Goal: Task Accomplishment & Management: Use online tool/utility

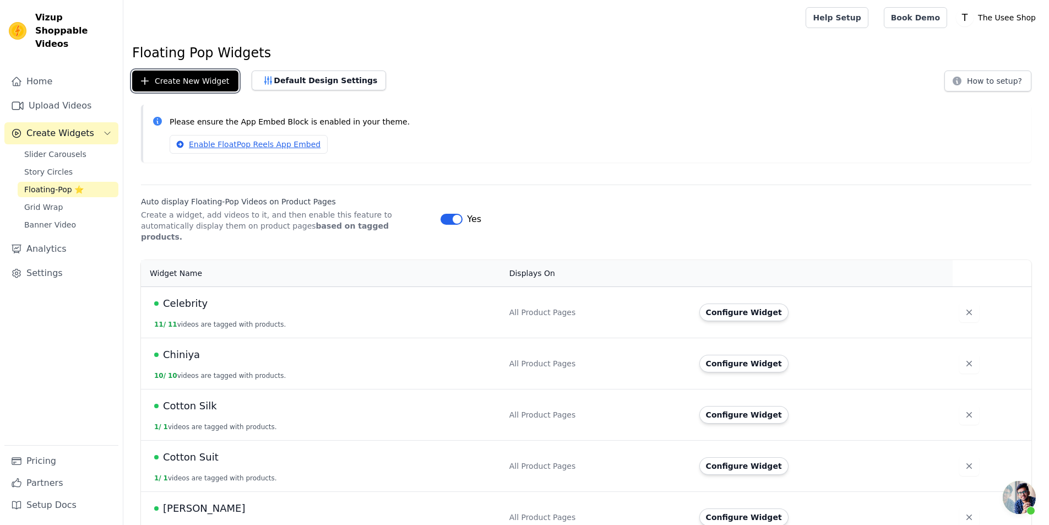
click at [194, 83] on button "Create New Widget" at bounding box center [185, 81] width 106 height 21
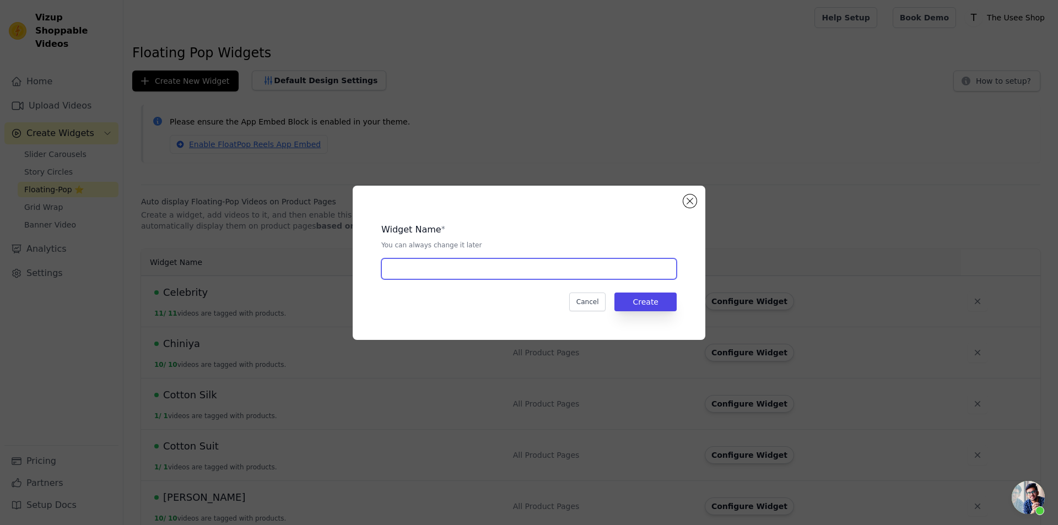
click at [488, 258] on input "text" at bounding box center [528, 268] width 295 height 21
type input "RTW Page"
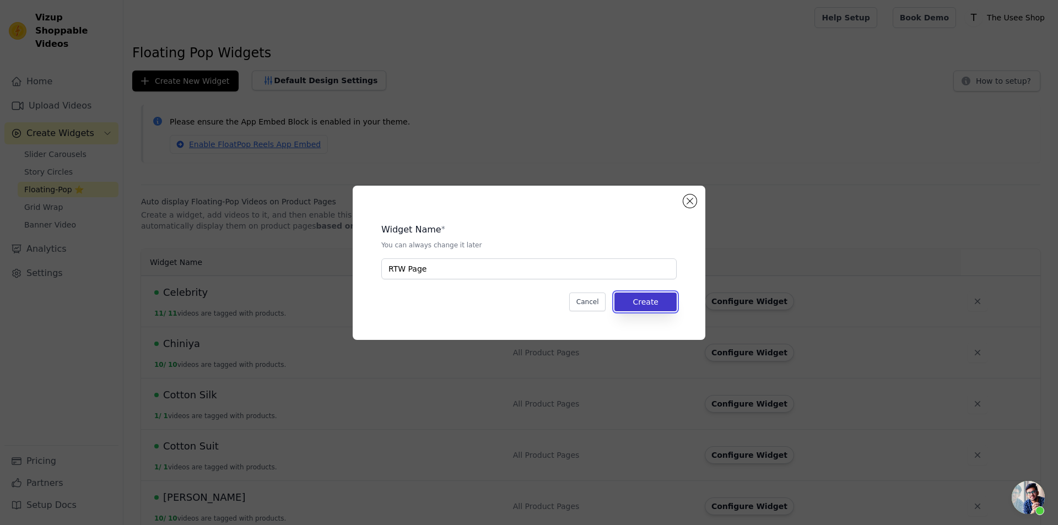
click at [652, 309] on button "Create" at bounding box center [645, 301] width 62 height 19
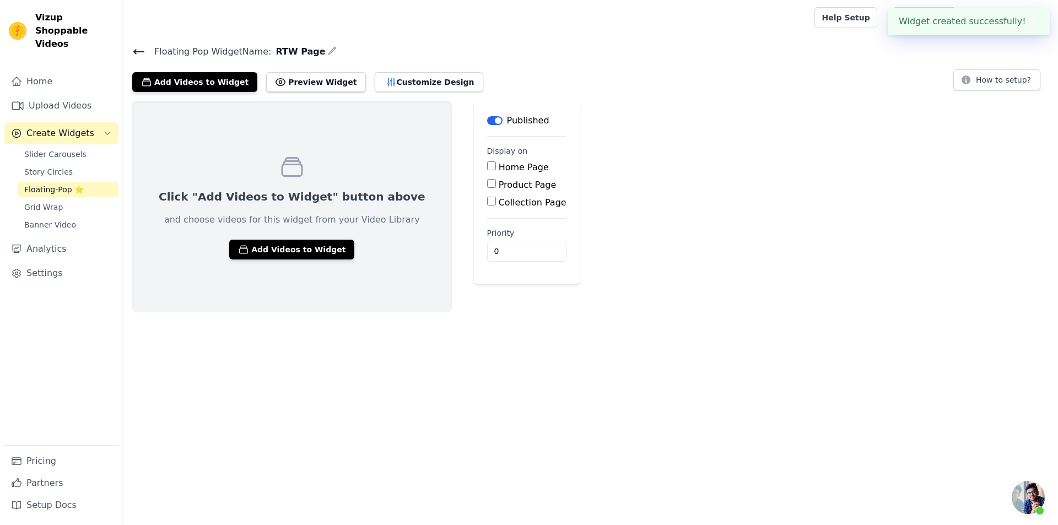
click at [498, 204] on label "Collection Page" at bounding box center [532, 202] width 68 height 10
click at [487, 204] on input "Collection Page" at bounding box center [491, 201] width 9 height 9
checkbox input "true"
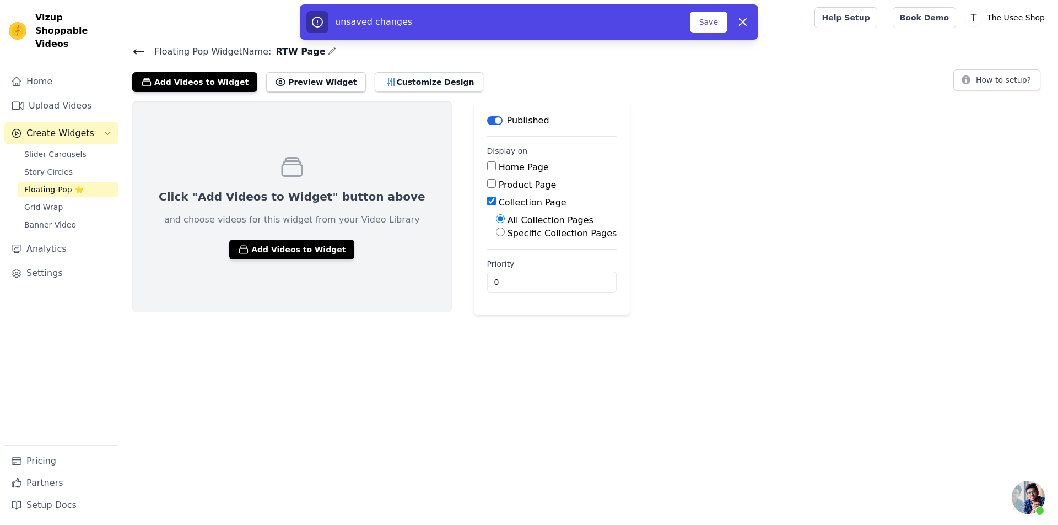
click at [496, 239] on div "Specific Collection Pages" at bounding box center [556, 233] width 121 height 13
click at [507, 235] on label "Specific Collection Pages" at bounding box center [562, 233] width 110 height 10
click at [496, 235] on input "Specific Collection Pages" at bounding box center [500, 231] width 9 height 9
radio input "true"
click at [496, 265] on button "Select Collection Pages" at bounding box center [548, 258] width 104 height 19
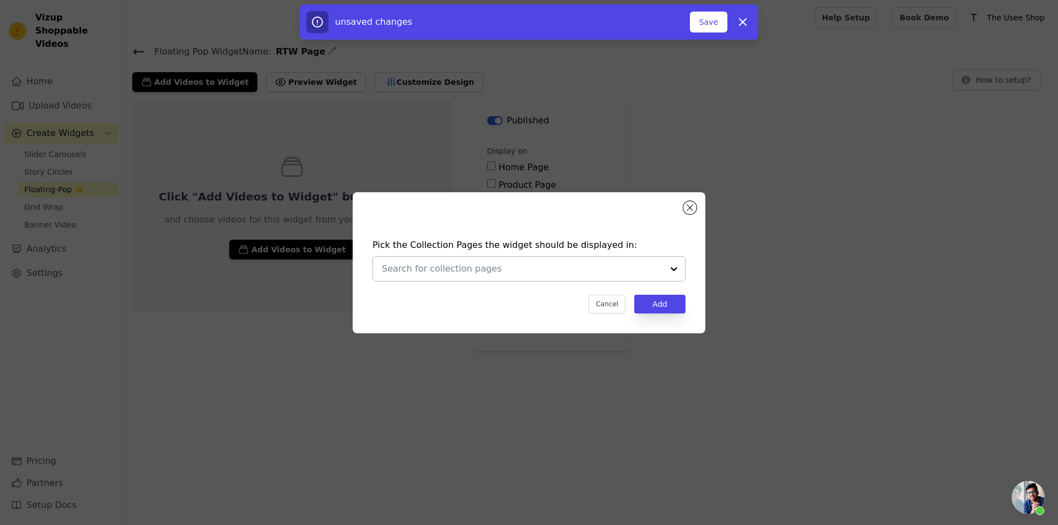
click at [499, 261] on div at bounding box center [522, 269] width 281 height 24
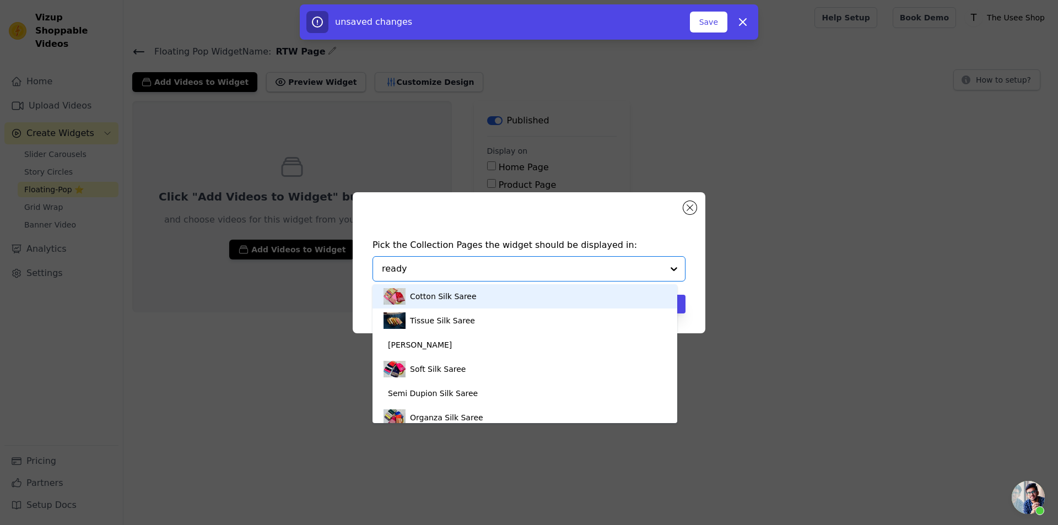
type input "ready"
click at [461, 295] on div "Ready To Wear Saree" at bounding box center [524, 296] width 283 height 24
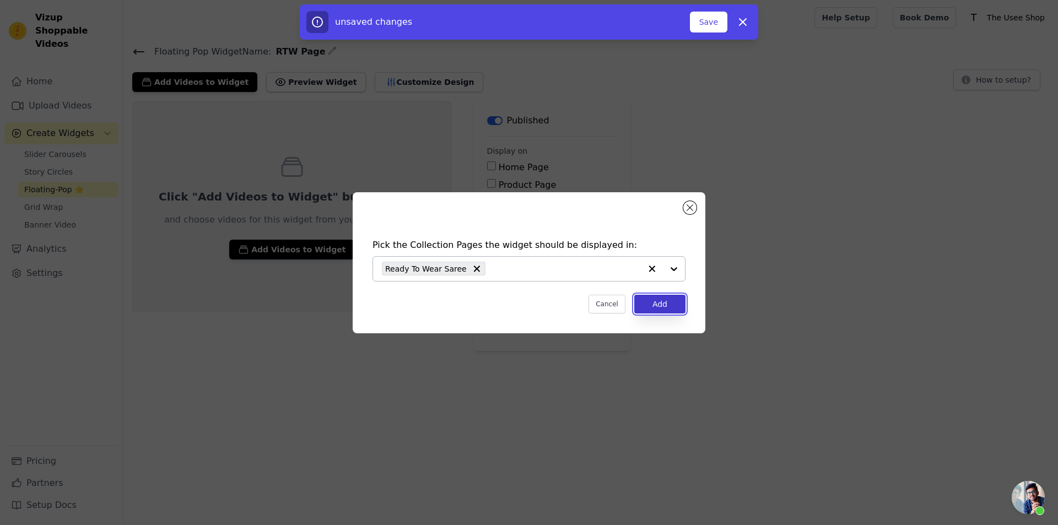
click at [648, 304] on button "Add" at bounding box center [659, 304] width 51 height 19
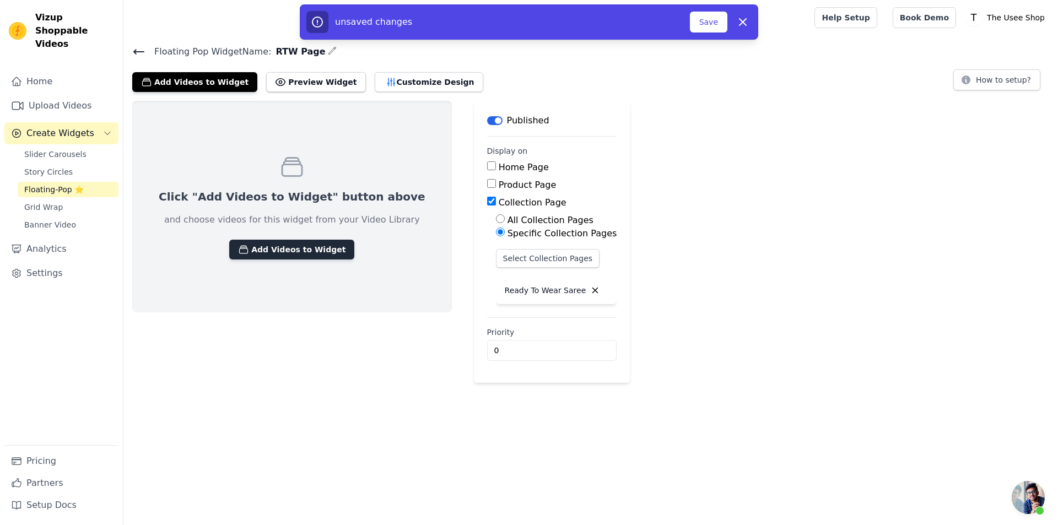
click at [279, 243] on button "Add Videos to Widget" at bounding box center [291, 250] width 125 height 20
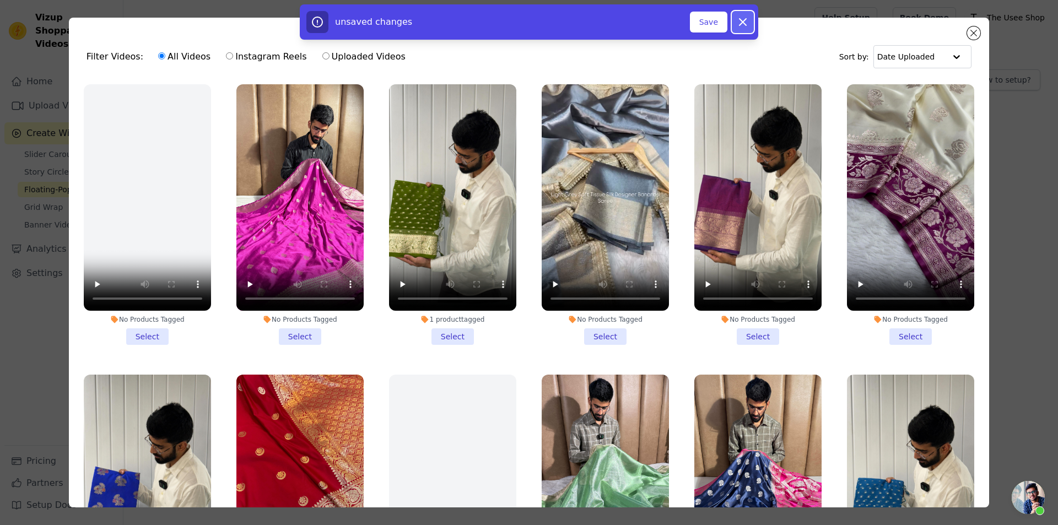
click at [746, 25] on icon "button" at bounding box center [742, 22] width 7 height 7
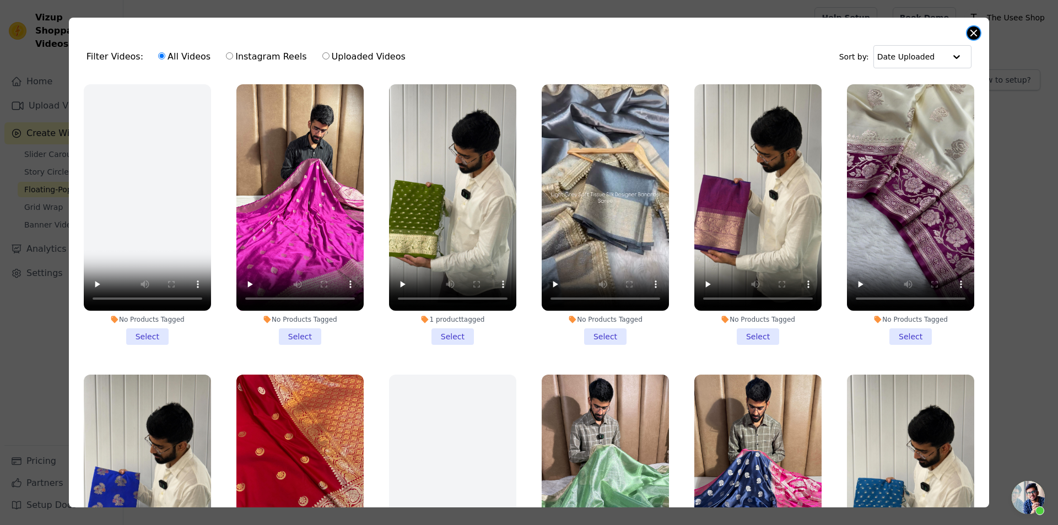
click at [978, 36] on button "Close modal" at bounding box center [973, 32] width 13 height 13
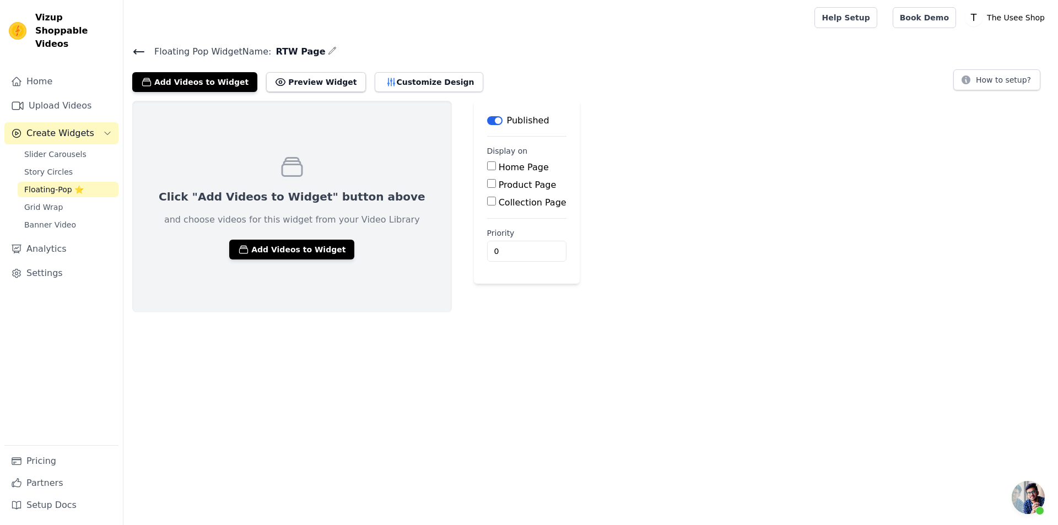
click at [498, 198] on label "Collection Page" at bounding box center [532, 202] width 68 height 10
click at [487, 198] on input "Collection Page" at bounding box center [491, 201] width 9 height 9
checkbox input "true"
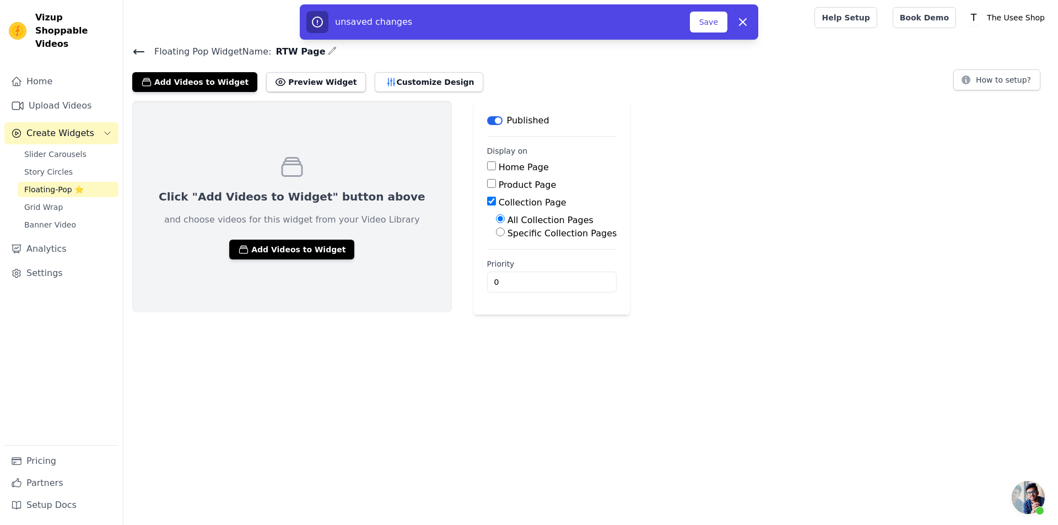
click at [507, 237] on label "Specific Collection Pages" at bounding box center [562, 233] width 110 height 10
click at [496, 236] on input "Specific Collection Pages" at bounding box center [500, 231] width 9 height 9
radio input "true"
click at [498, 263] on button "Select Collection Pages" at bounding box center [548, 258] width 104 height 19
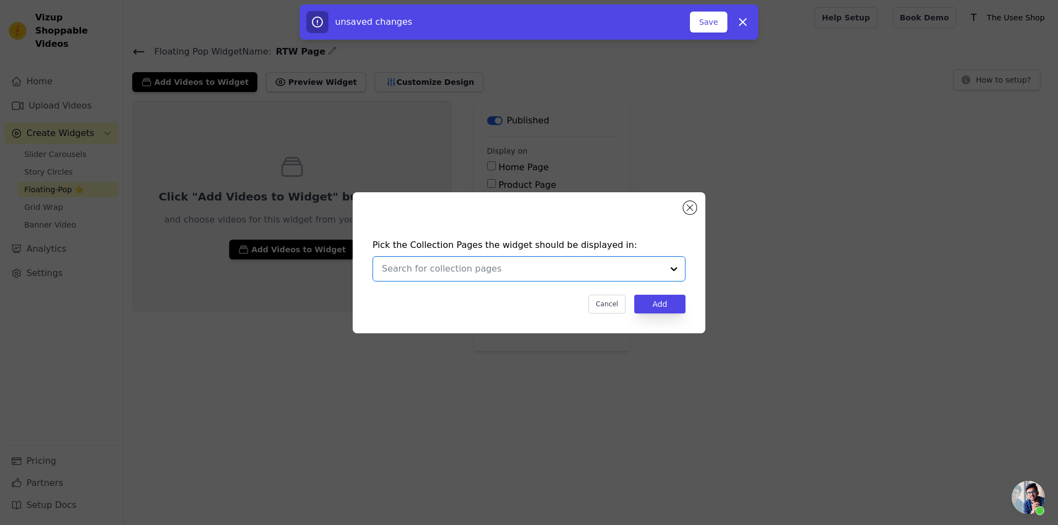
click at [506, 269] on input "text" at bounding box center [522, 268] width 281 height 13
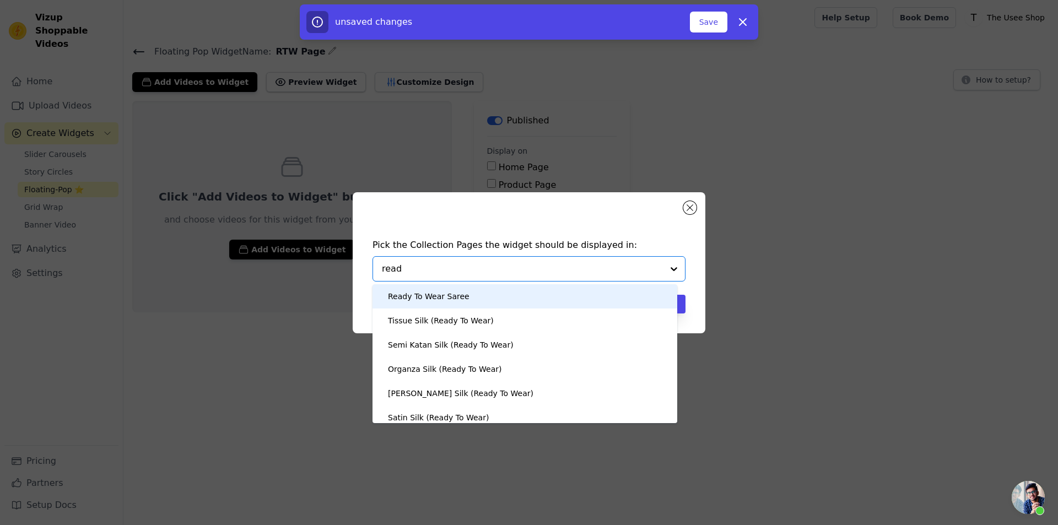
type input "ready"
click at [467, 295] on div "Ready To Wear Saree" at bounding box center [524, 296] width 283 height 24
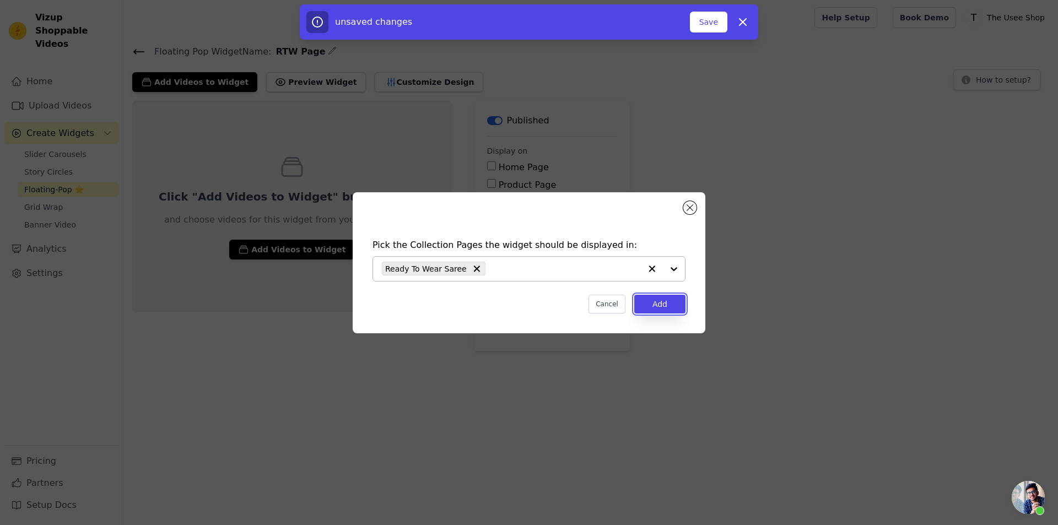
click at [677, 305] on button "Add" at bounding box center [659, 304] width 51 height 19
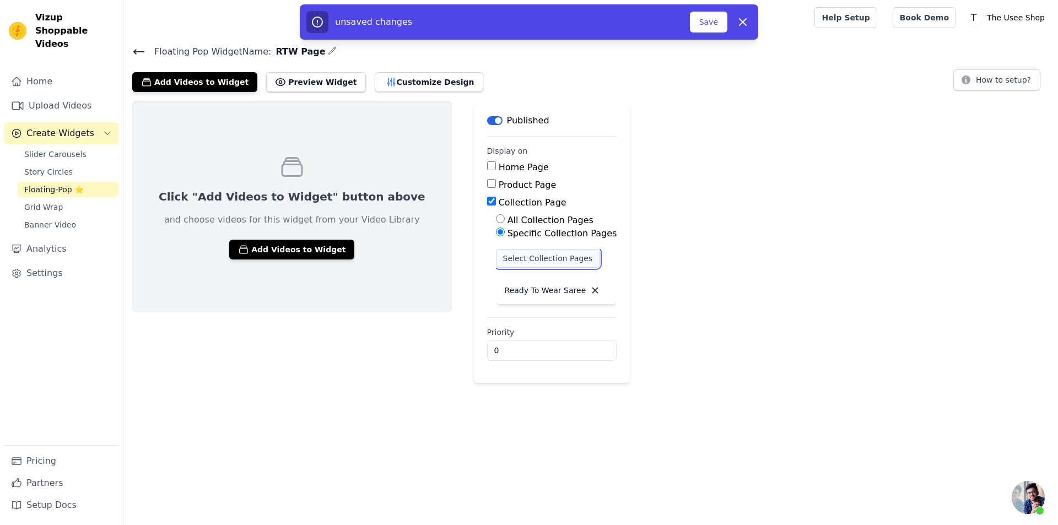
click at [500, 262] on button "Select Collection Pages" at bounding box center [548, 258] width 104 height 19
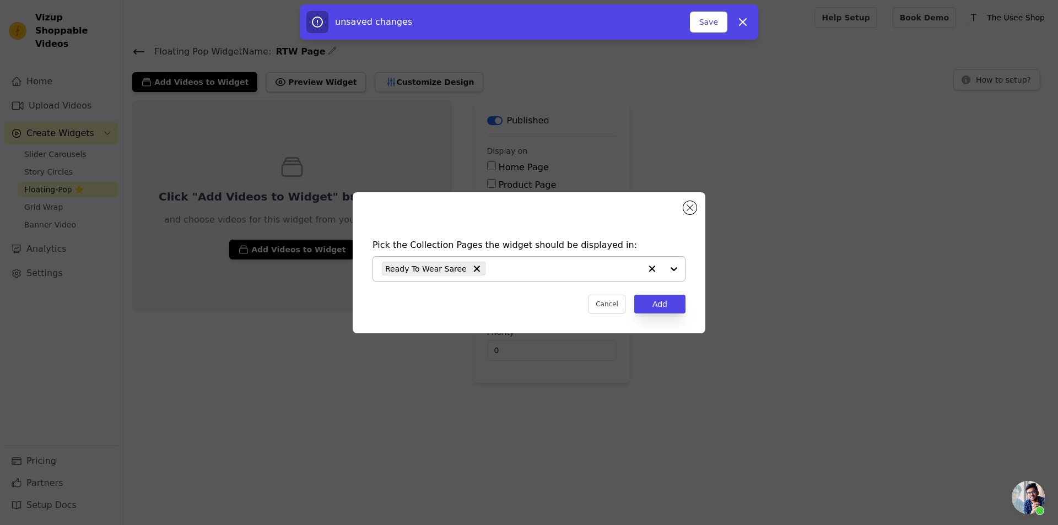
click at [506, 276] on div "Ready To Wear Saree" at bounding box center [511, 269] width 259 height 24
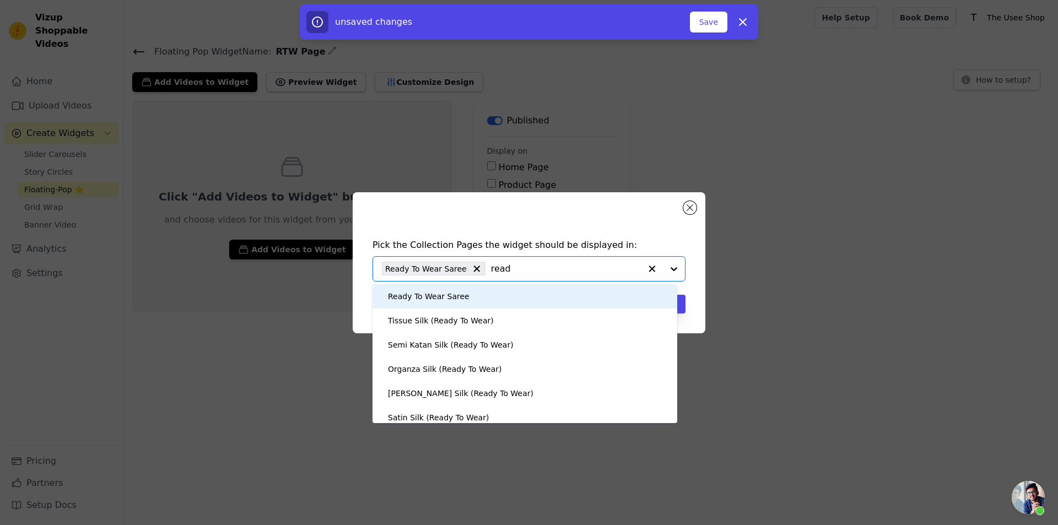
type input "ready"
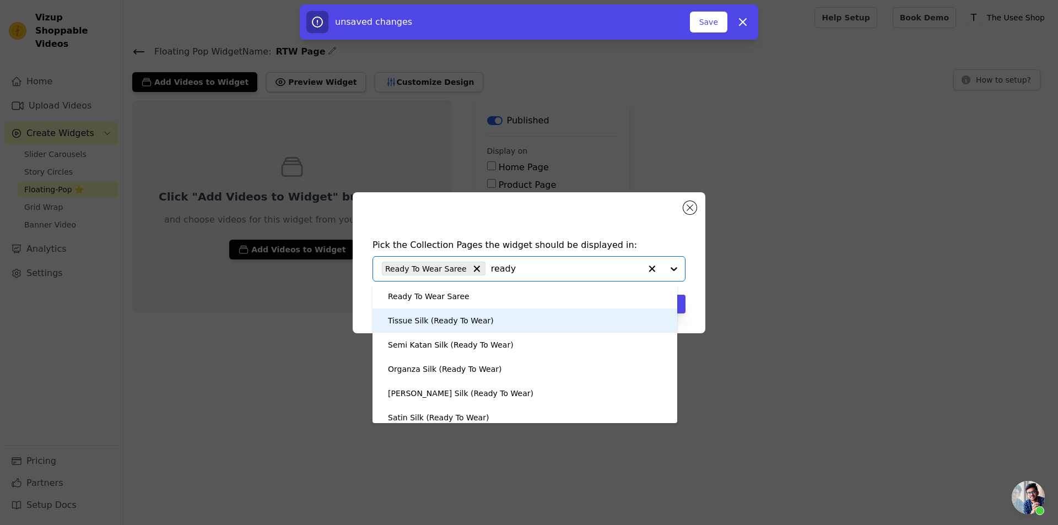
click at [459, 323] on div "Tissue Silk (Ready To Wear)" at bounding box center [441, 320] width 106 height 24
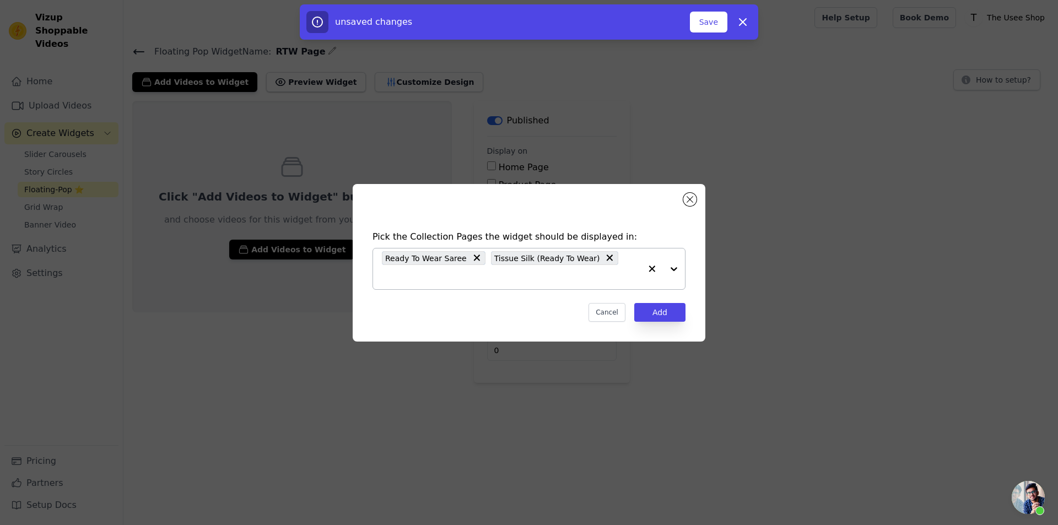
click at [612, 273] on input "text" at bounding box center [511, 276] width 259 height 13
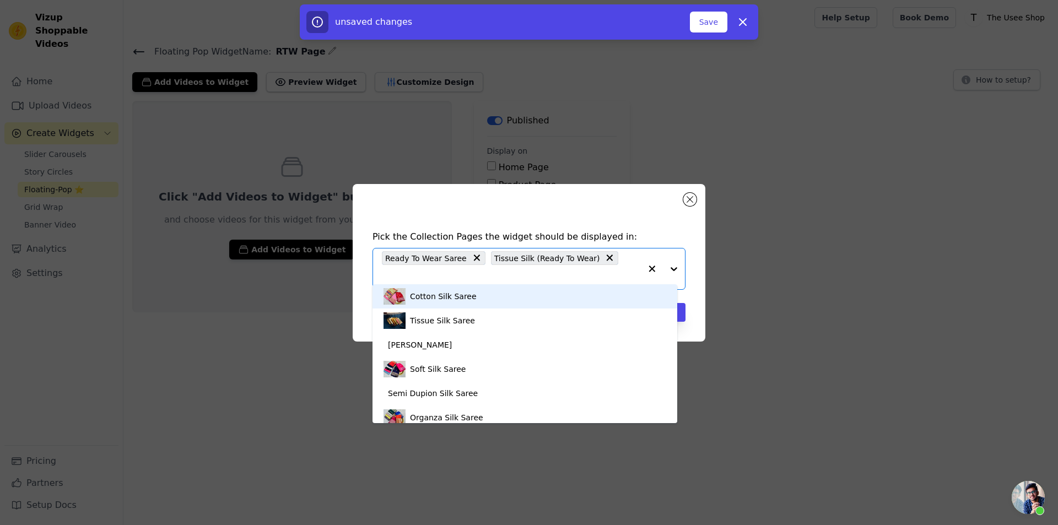
type input "ready to"
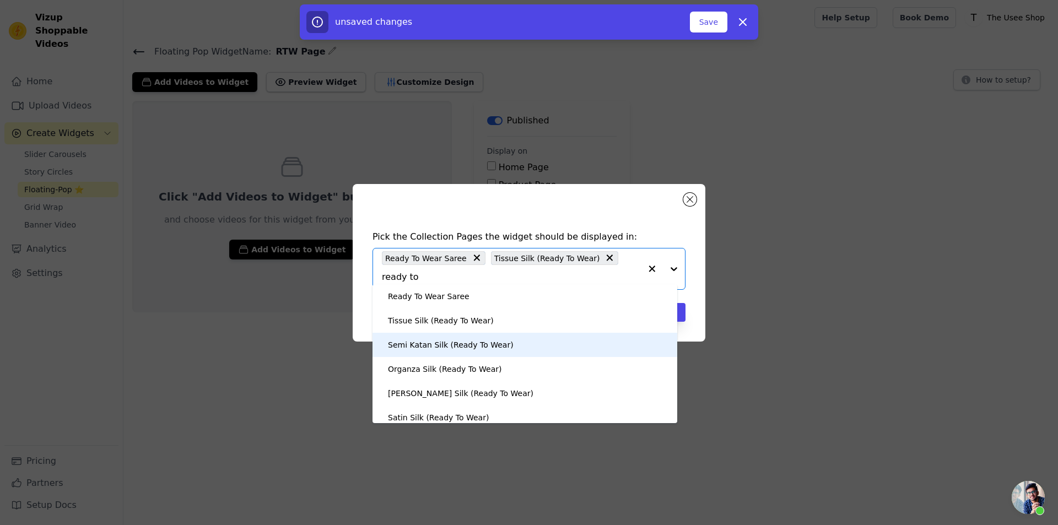
click at [485, 355] on div "Semi Katan Silk (Ready To Wear)" at bounding box center [451, 345] width 126 height 24
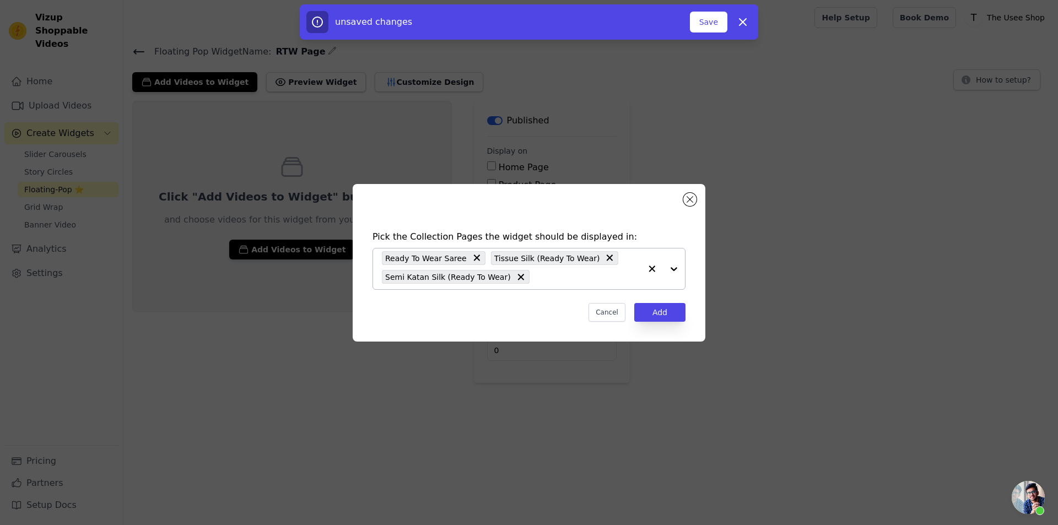
click at [538, 283] on input "text" at bounding box center [588, 276] width 106 height 13
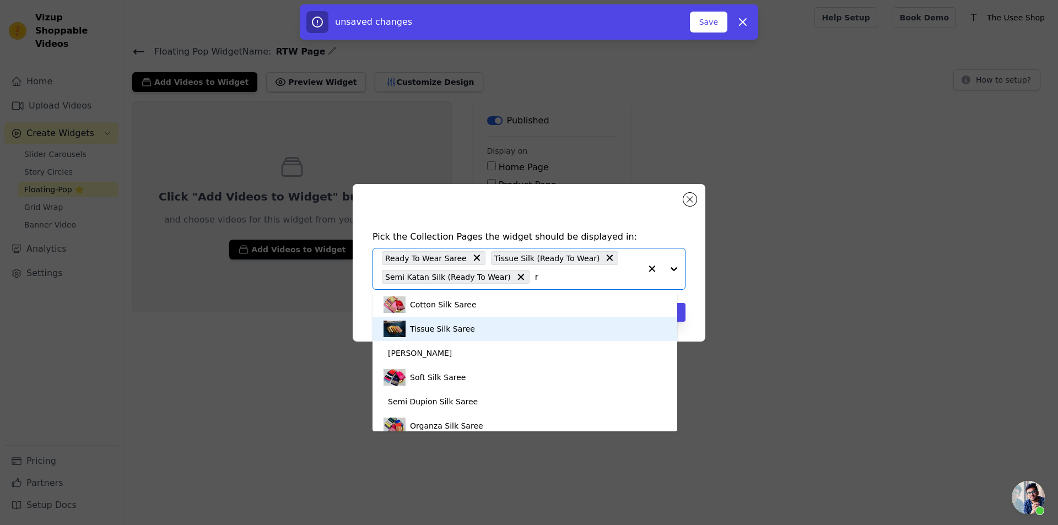
type input "re"
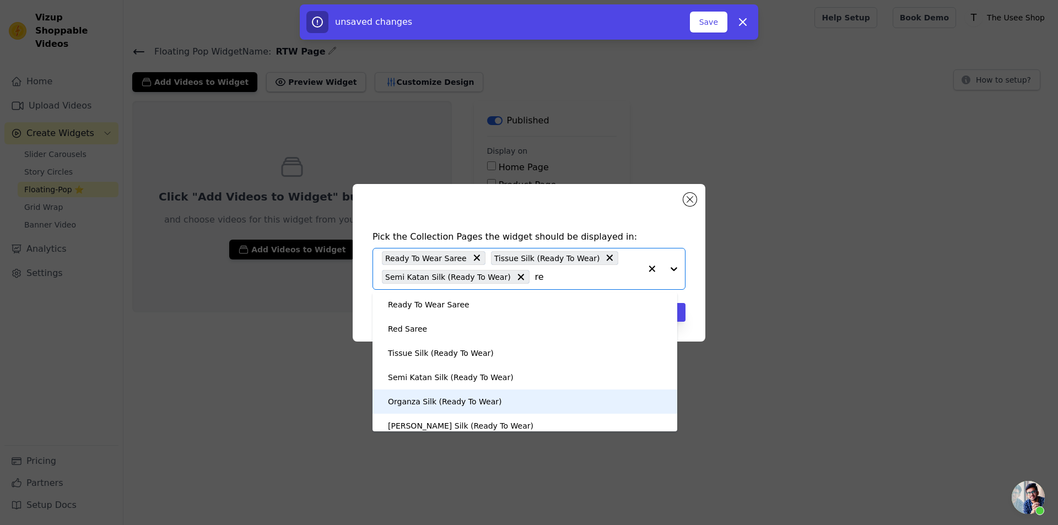
click at [475, 400] on div "Organza Silk (Ready To Wear)" at bounding box center [444, 401] width 113 height 24
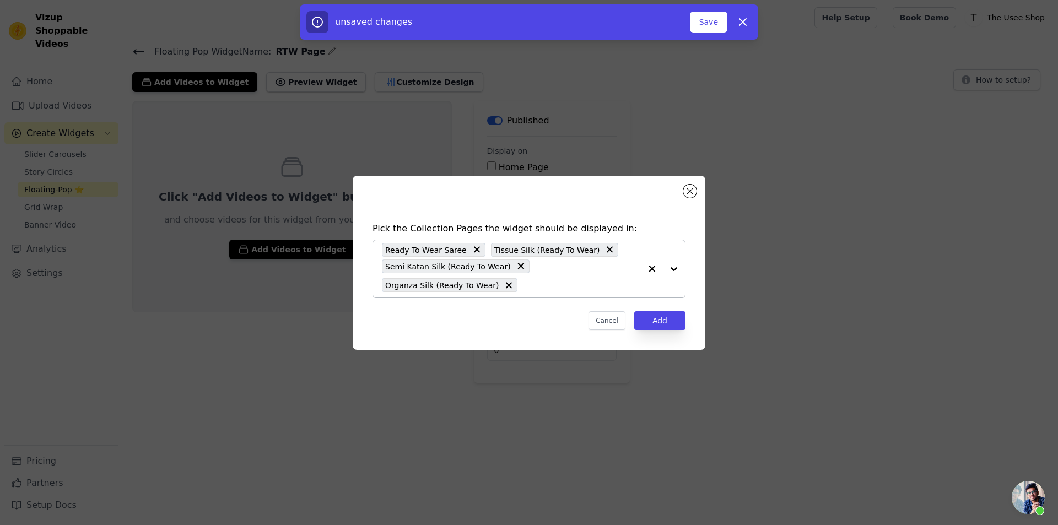
click at [543, 286] on input "text" at bounding box center [582, 285] width 118 height 13
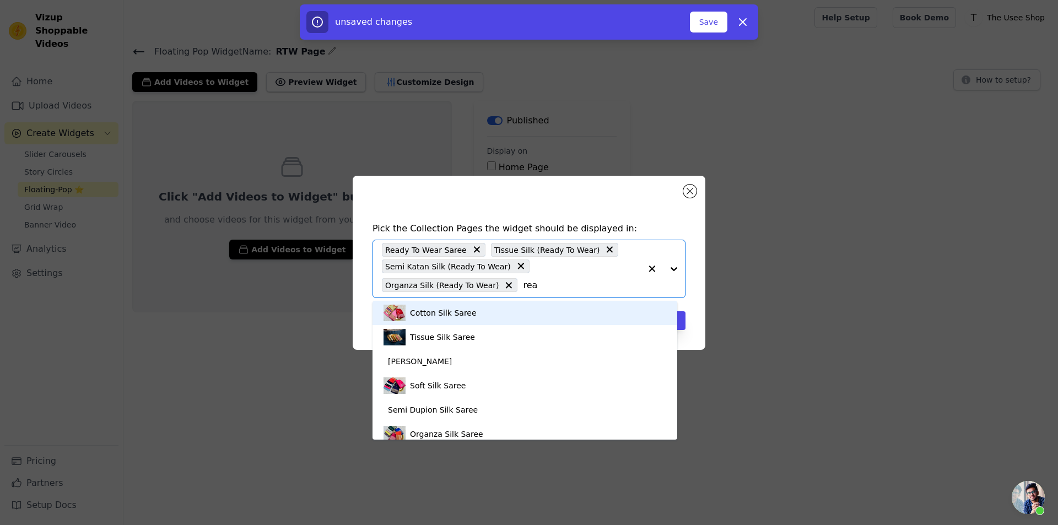
type input "read"
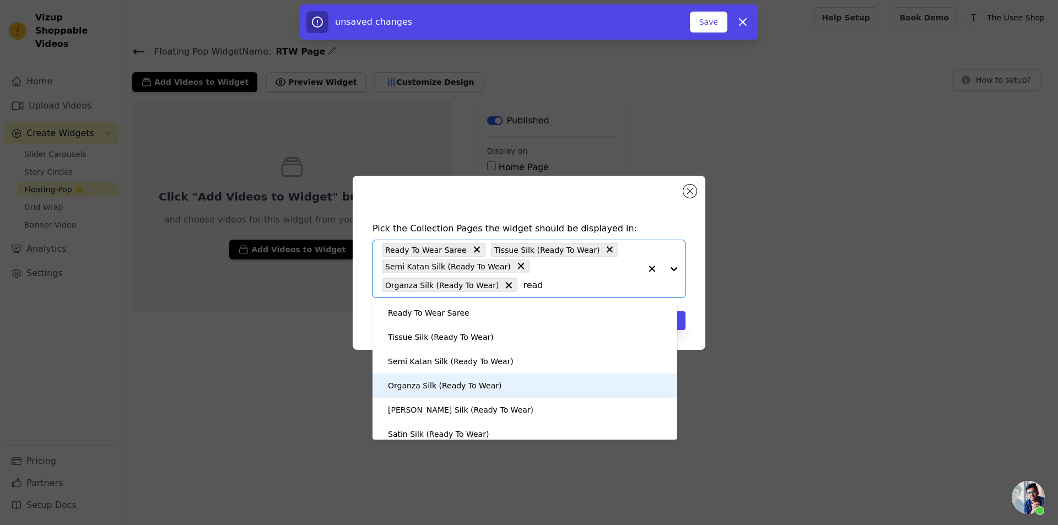
click at [451, 395] on div "Organza Silk (Ready To Wear)" at bounding box center [444, 385] width 113 height 24
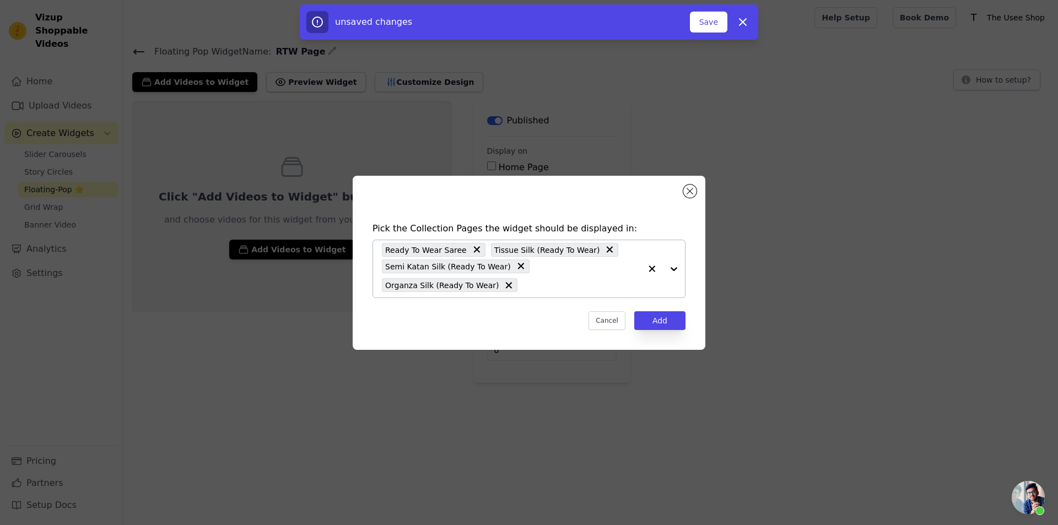
click at [533, 291] on input "text" at bounding box center [582, 285] width 118 height 13
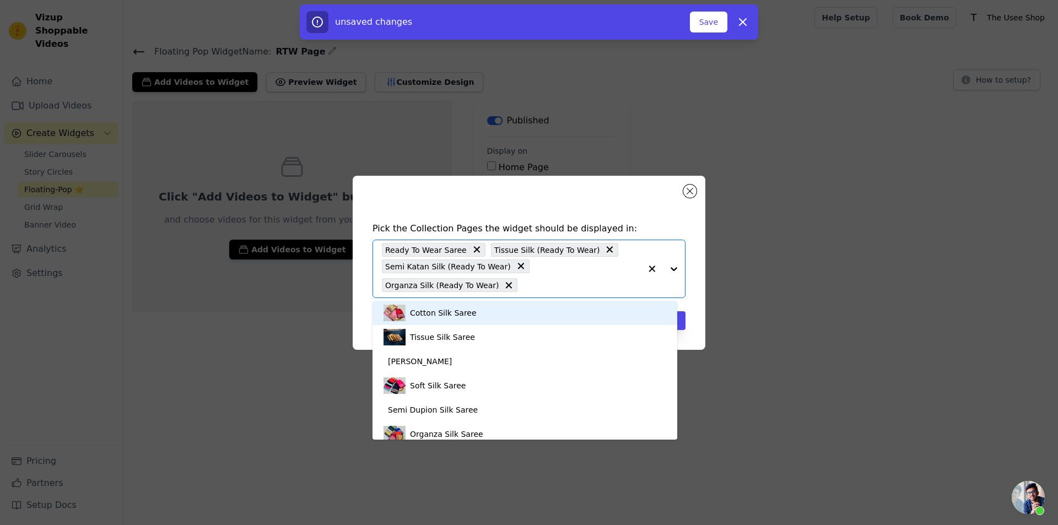
type input "ready"
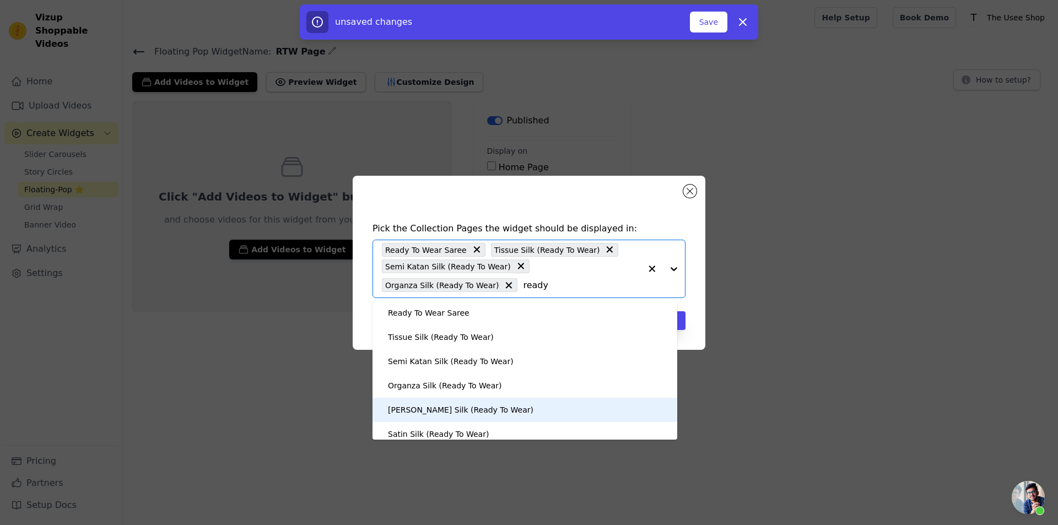
click at [449, 414] on div "[PERSON_NAME] Silk (Ready To Wear)" at bounding box center [460, 410] width 145 height 24
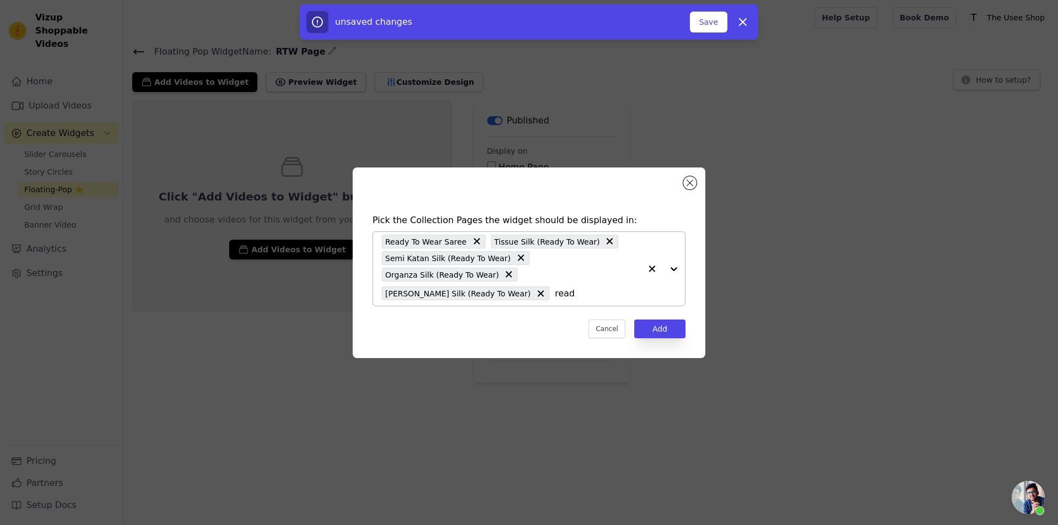
type input "ready"
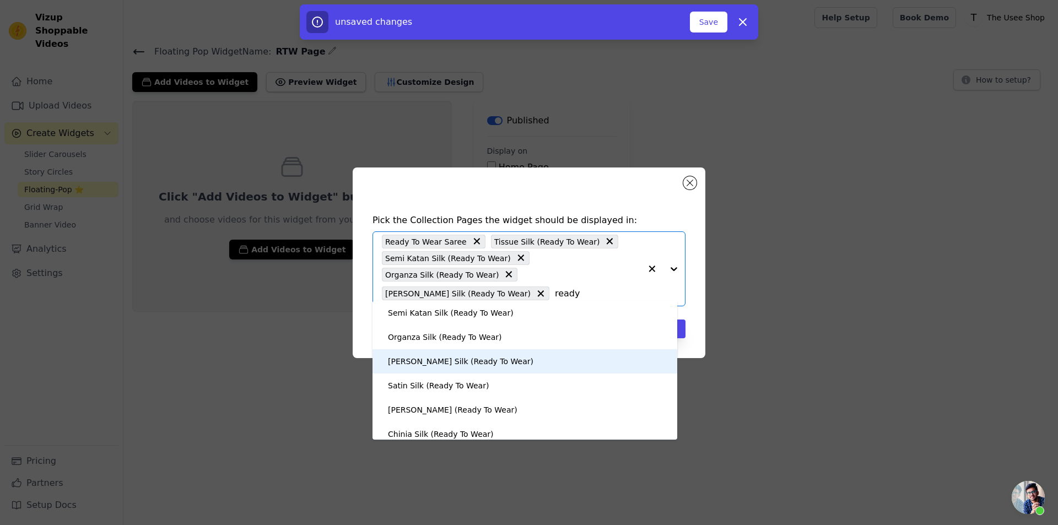
scroll to position [79, 0]
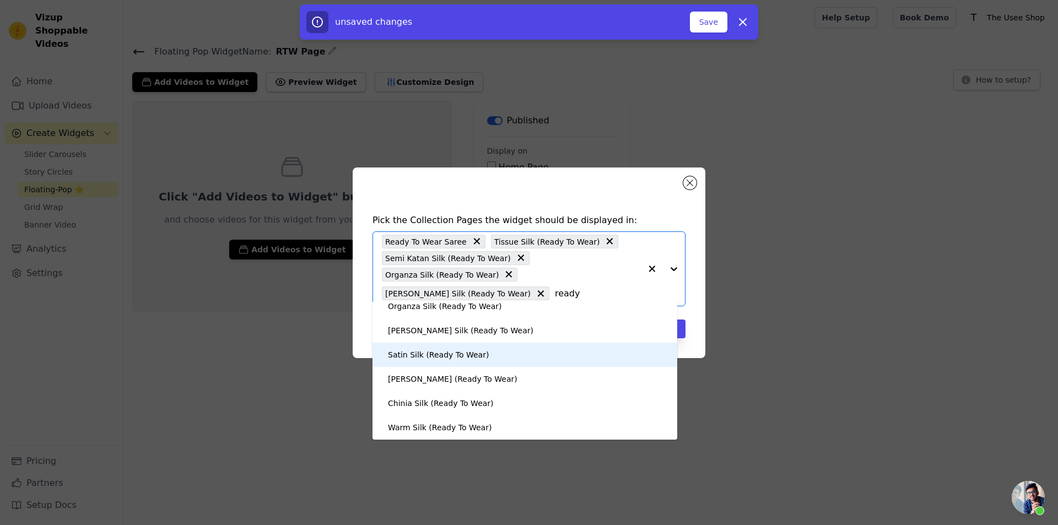
click at [470, 351] on div "Satin Silk (Ready To Wear)" at bounding box center [438, 355] width 101 height 24
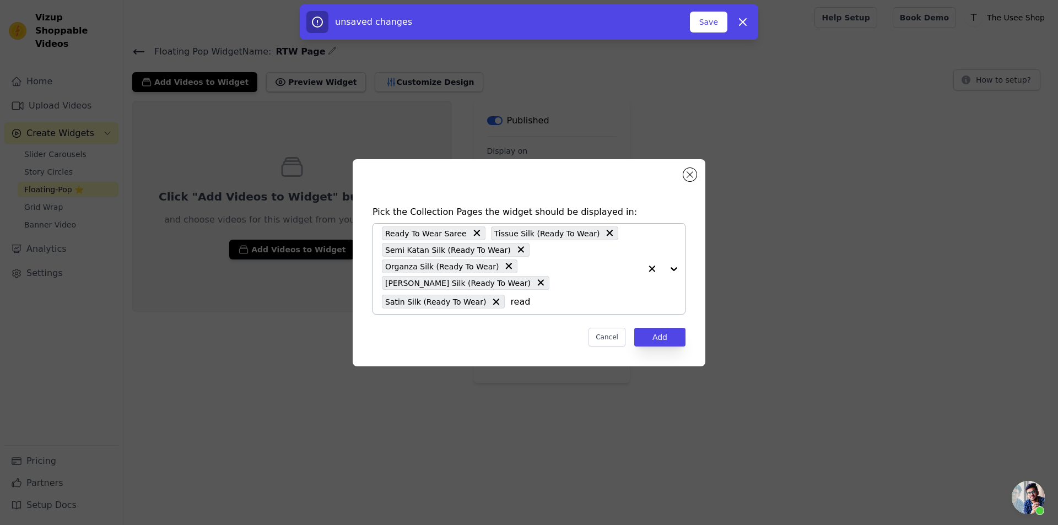
type input "ready"
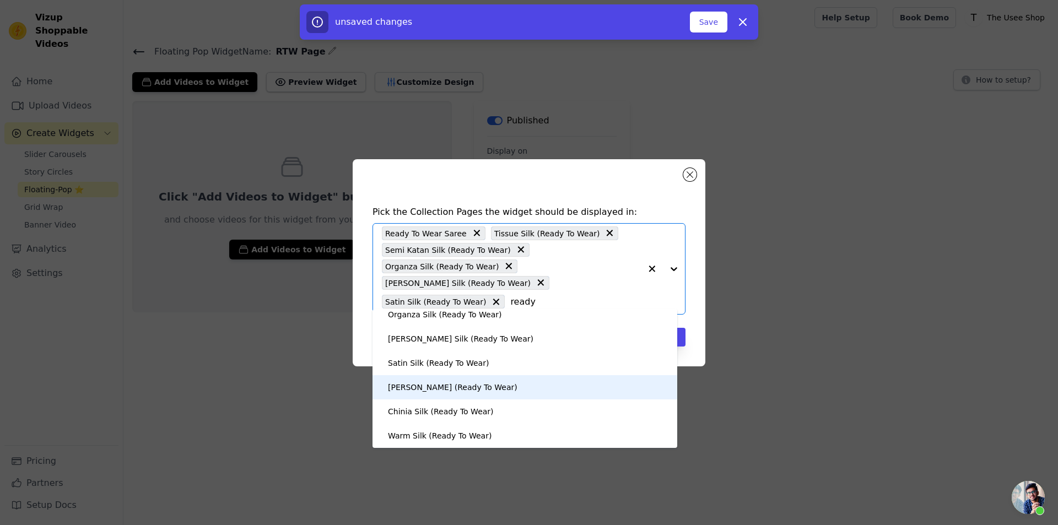
click at [459, 384] on div "[PERSON_NAME] (Ready To Wear)" at bounding box center [452, 387] width 129 height 24
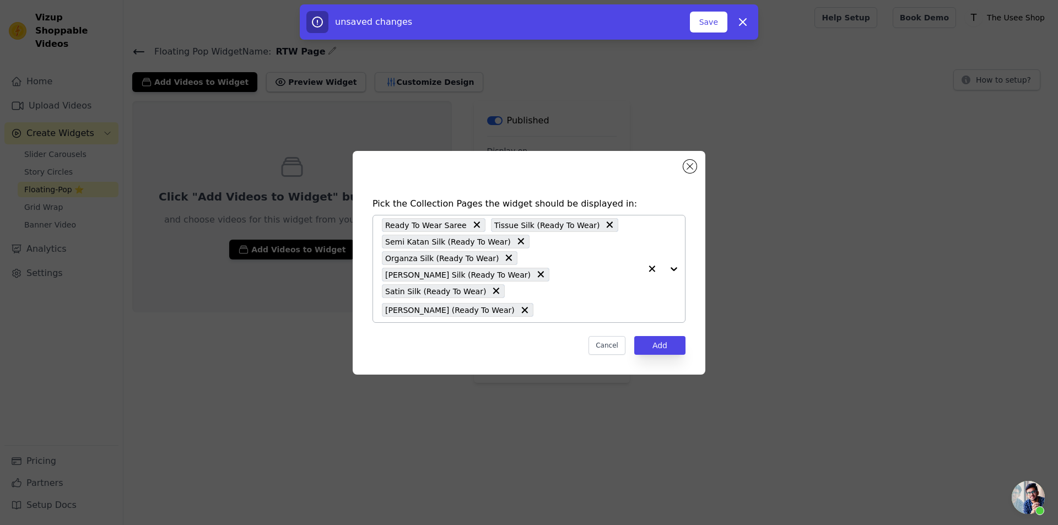
type input "ready to"
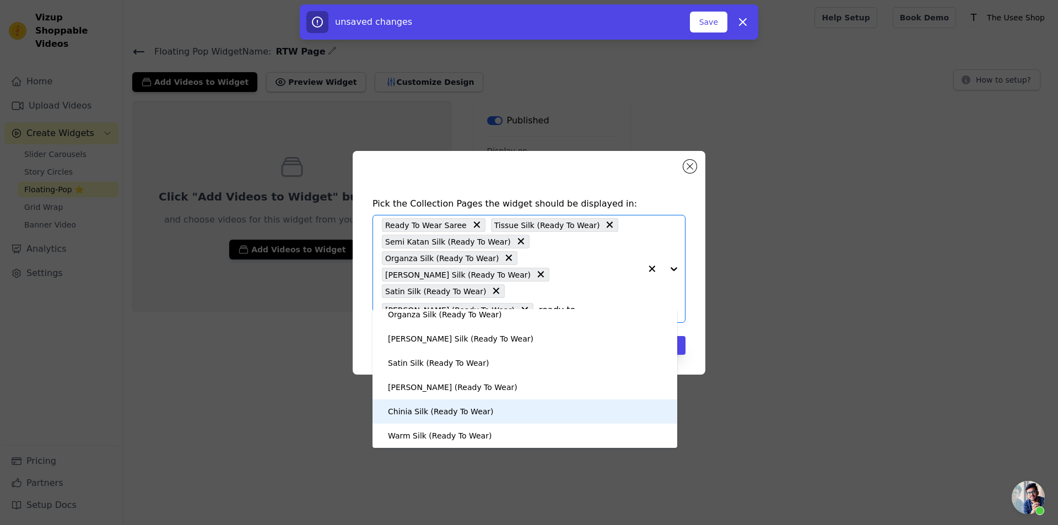
click at [459, 414] on div "Chinia Silk (Ready To Wear)" at bounding box center [441, 411] width 106 height 24
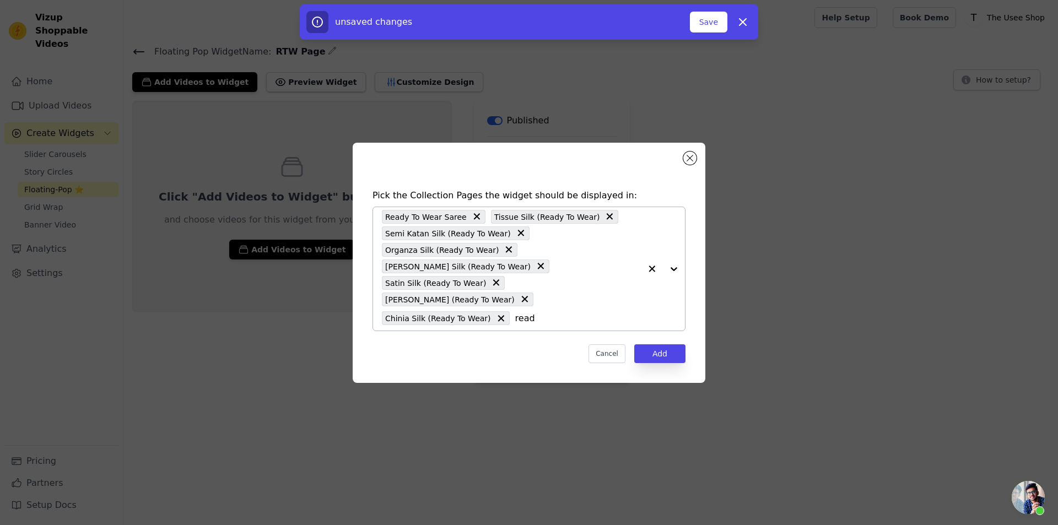
type input "ready"
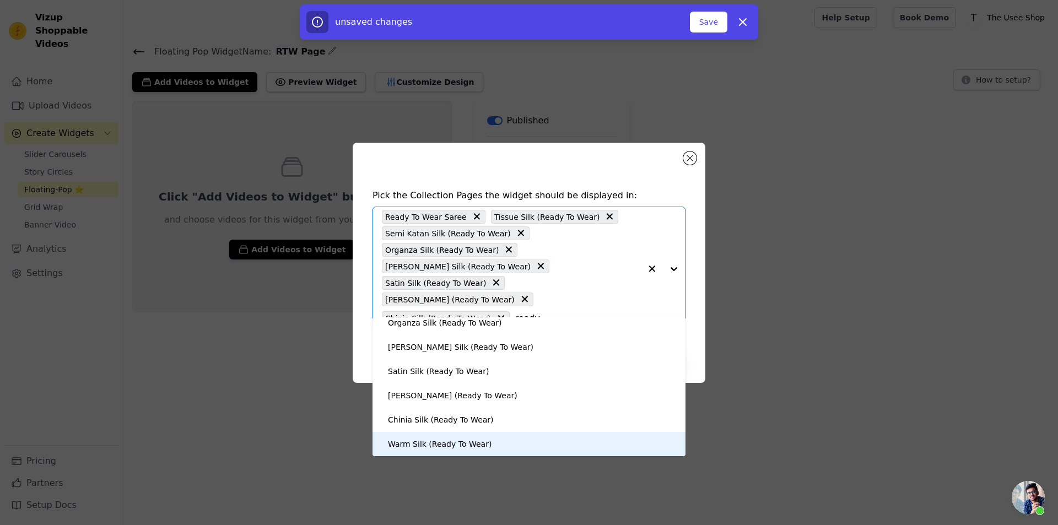
click at [454, 443] on div "Warm Silk (Ready To Wear)" at bounding box center [440, 444] width 104 height 24
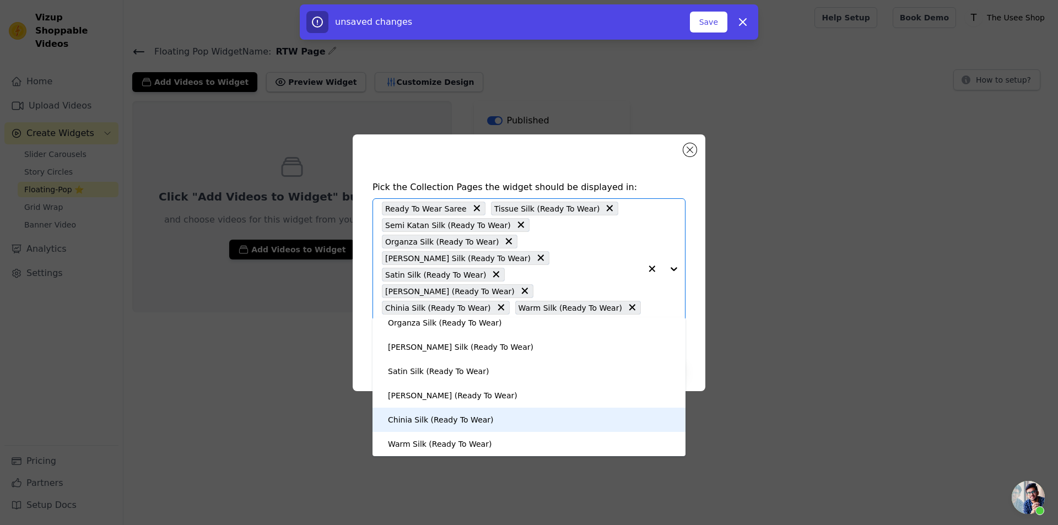
scroll to position [73, 0]
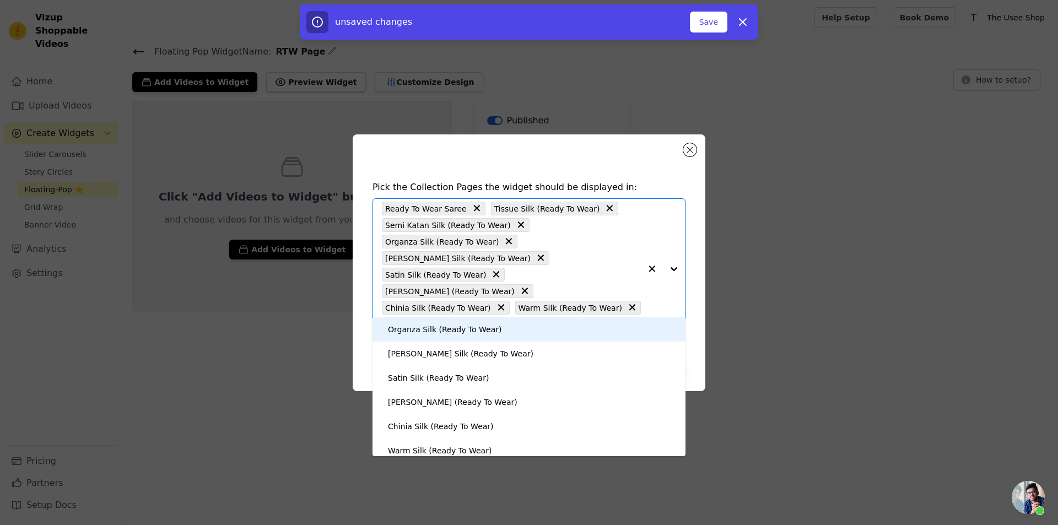
click at [543, 320] on input "ready to" at bounding box center [511, 326] width 259 height 13
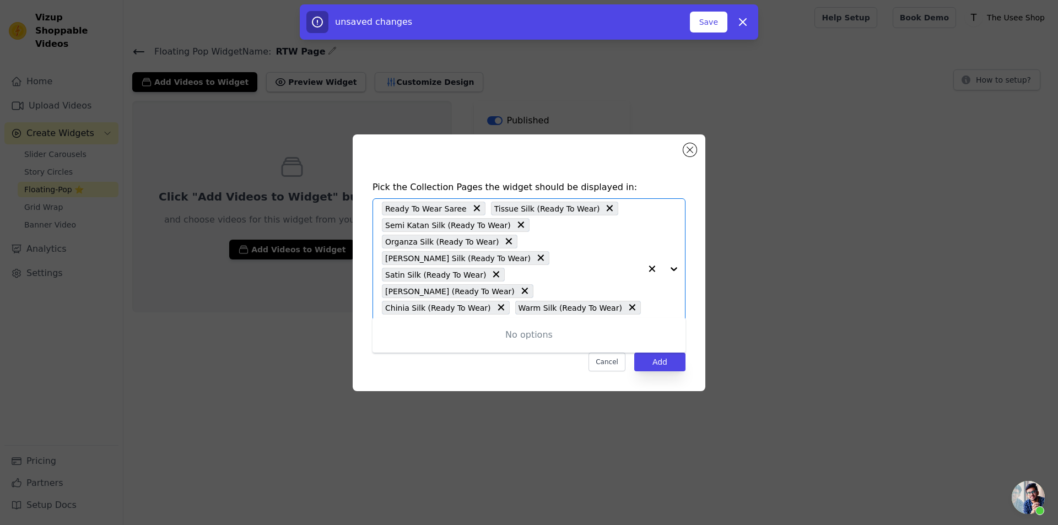
type input "r"
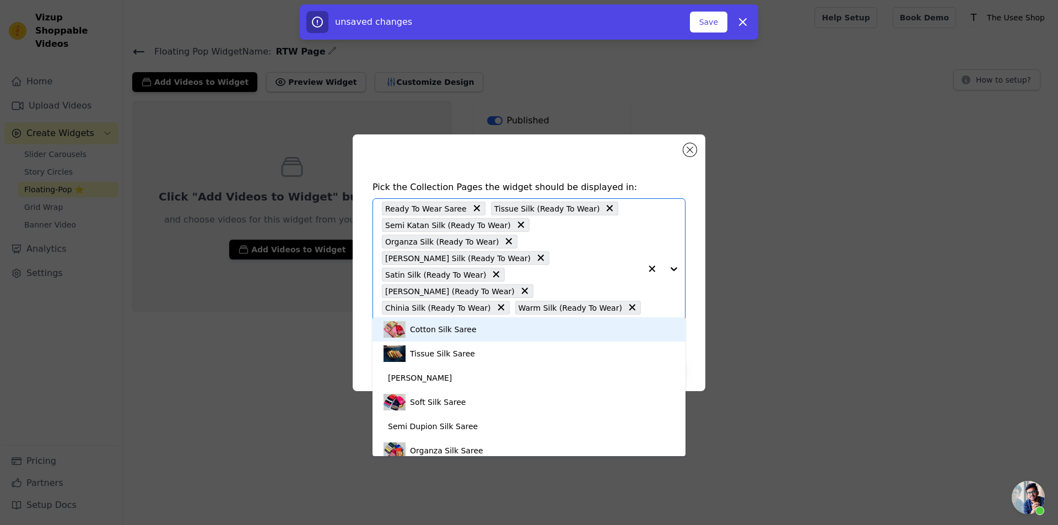
click at [653, 194] on h4 "Pick the Collection Pages the widget should be displayed in:" at bounding box center [528, 187] width 313 height 13
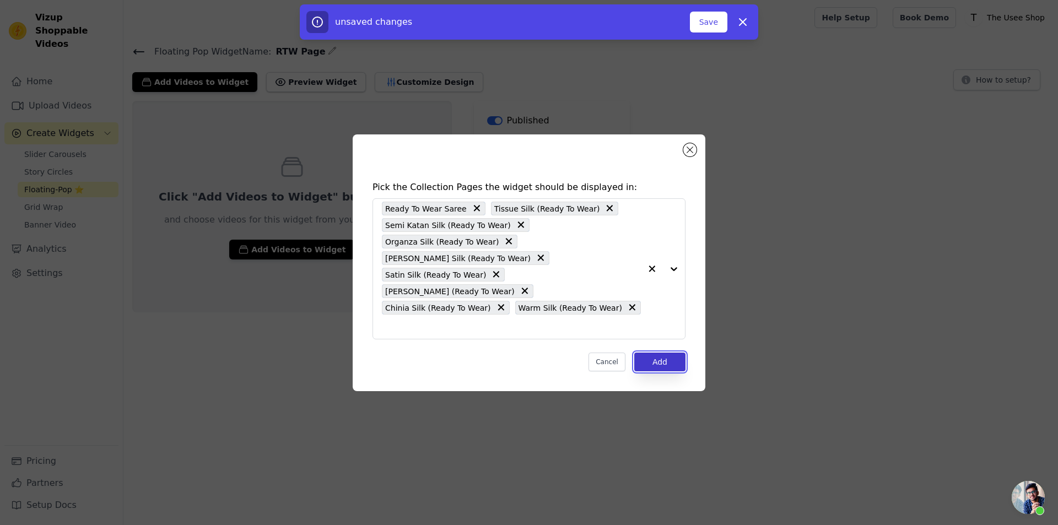
click at [669, 353] on button "Add" at bounding box center [659, 362] width 51 height 19
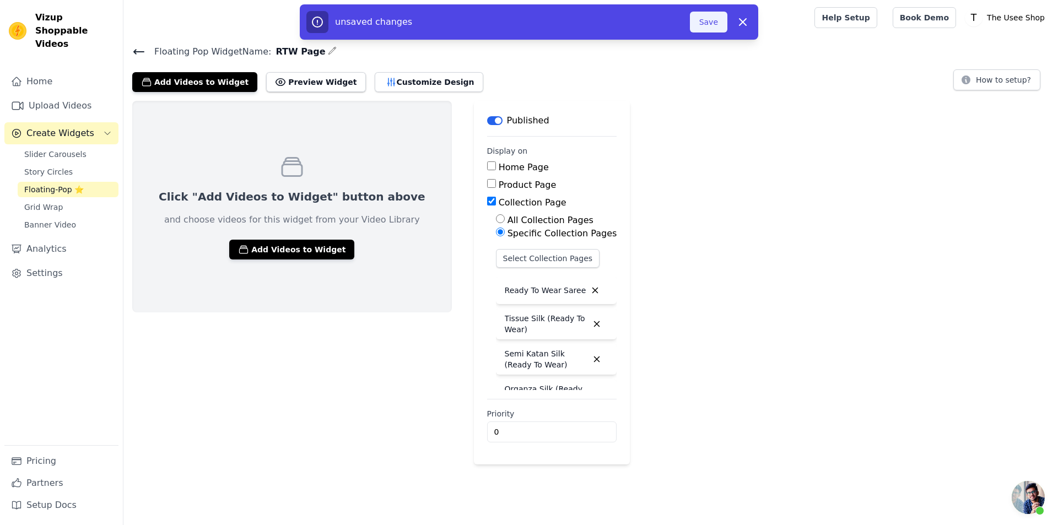
click at [704, 23] on button "Save" at bounding box center [708, 22] width 37 height 21
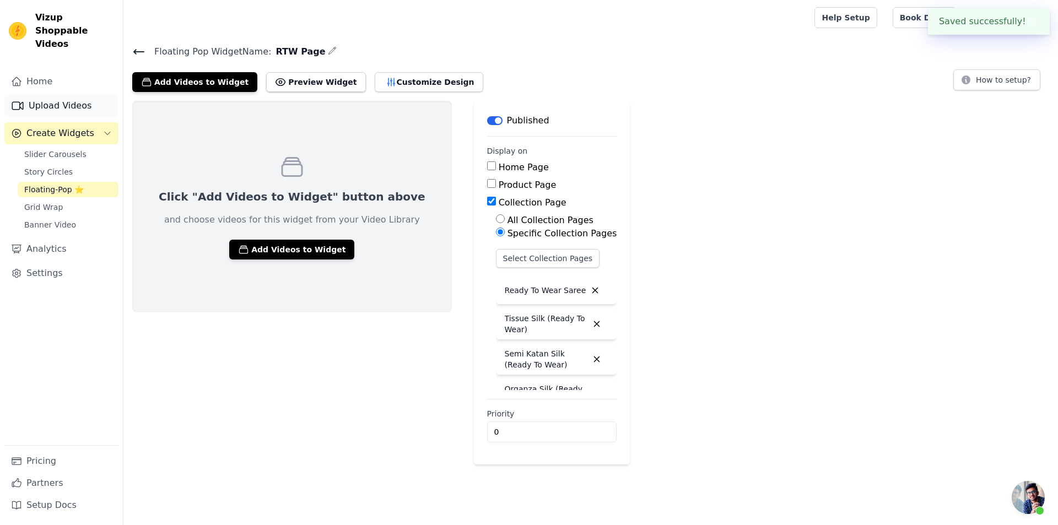
click at [75, 100] on link "Upload Videos" at bounding box center [61, 106] width 114 height 22
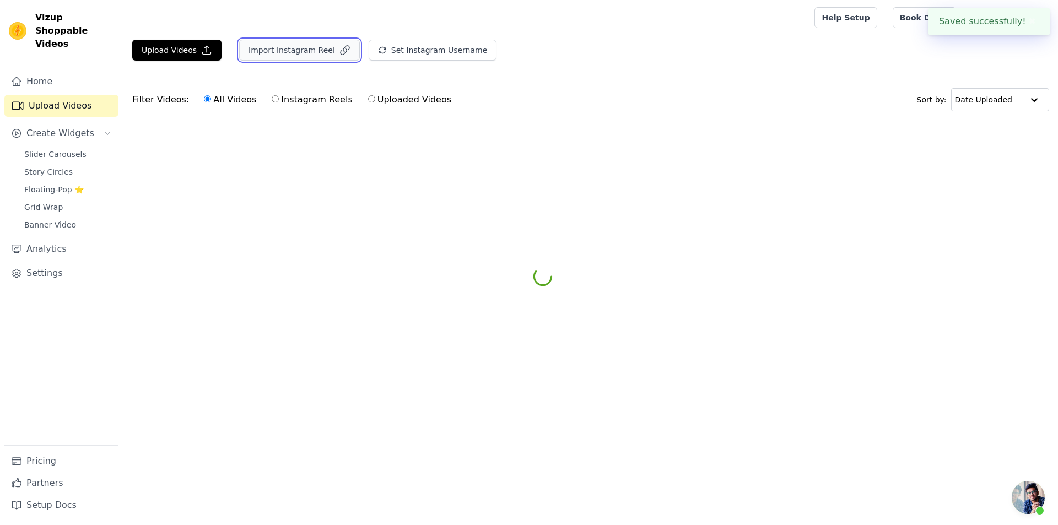
click at [296, 52] on button "Import Instagram Reel" at bounding box center [299, 50] width 121 height 21
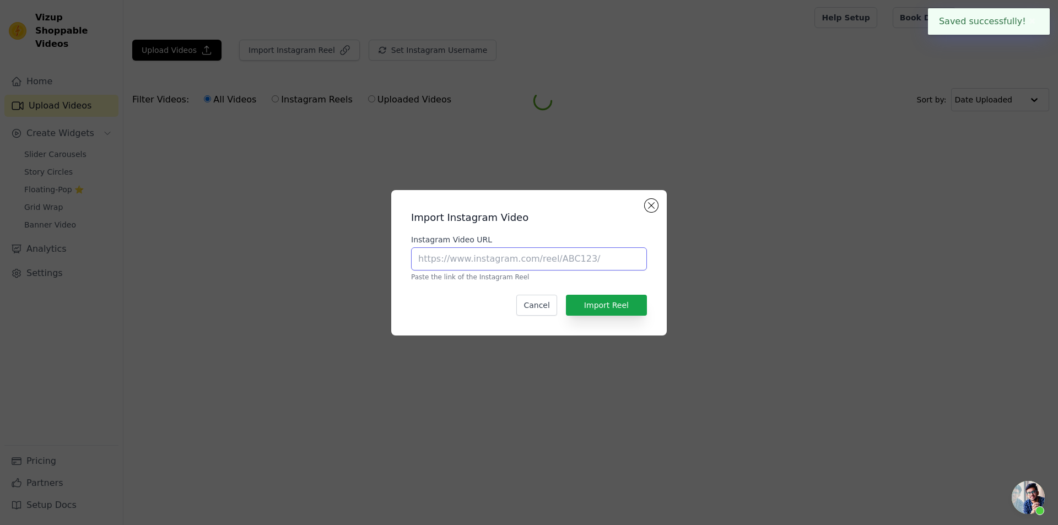
click at [479, 258] on input "Instagram Video URL" at bounding box center [529, 258] width 236 height 23
paste input "https://www.instagram.com/reel/DMzr34TTHbN/?utm_source=ig_web_copy_link&igsh=MW…"
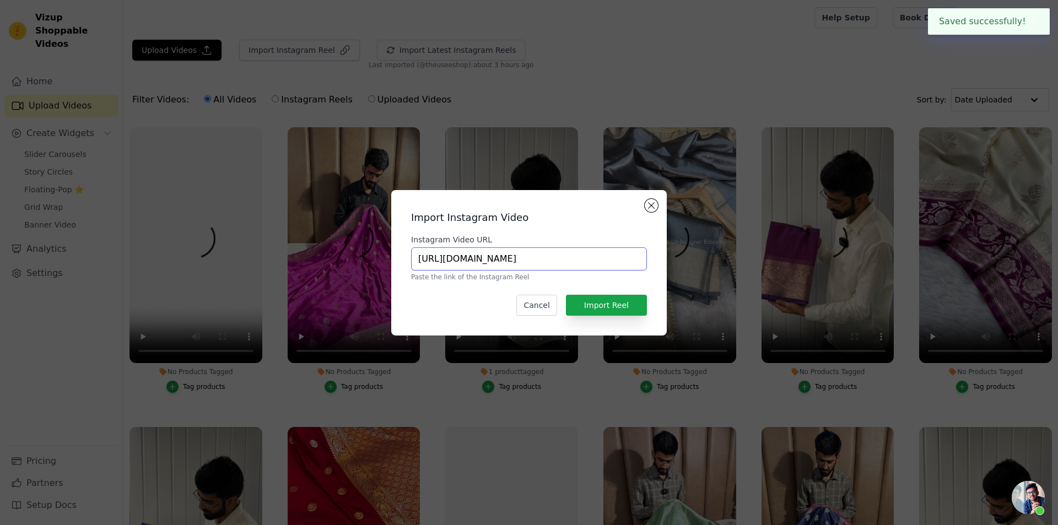
scroll to position [0, 226]
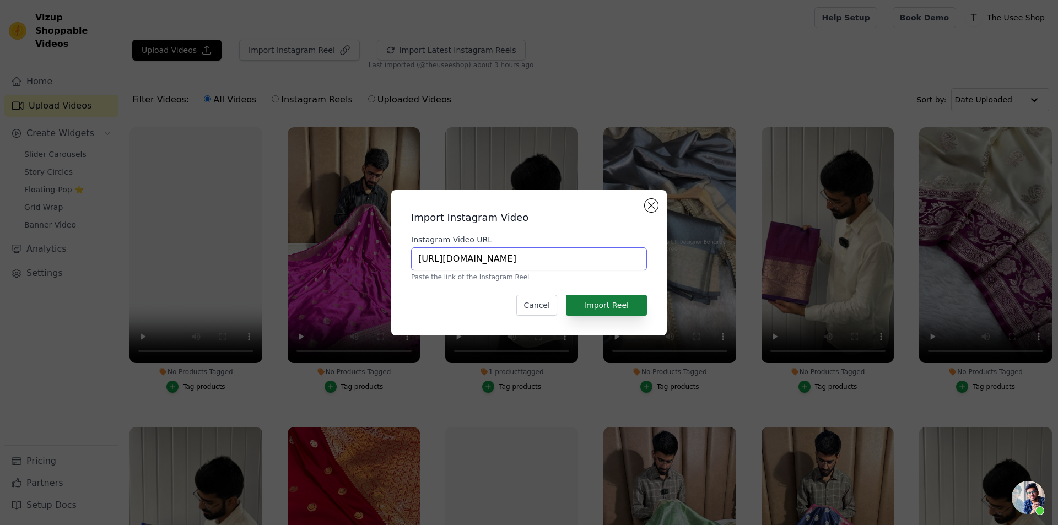
type input "https://www.instagram.com/reel/DMzr34TTHbN/?utm_source=ig_web_copy_link&igsh=MW…"
click at [615, 312] on button "Import Reel" at bounding box center [606, 305] width 81 height 21
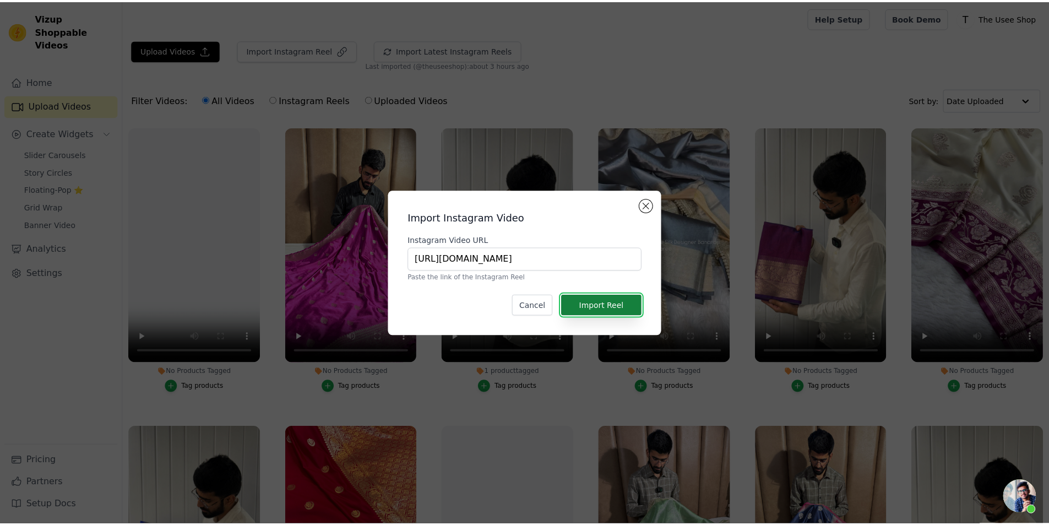
scroll to position [0, 0]
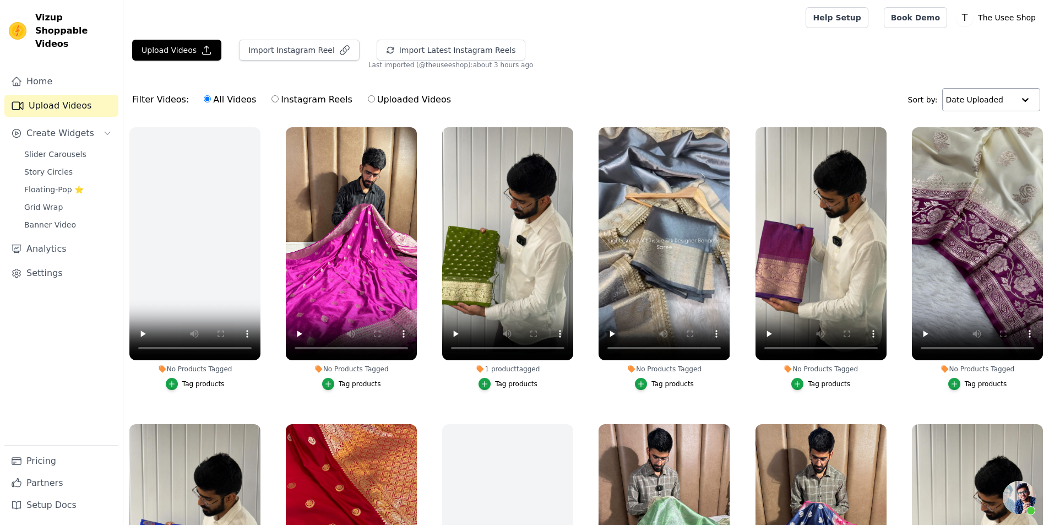
click at [997, 106] on input "text" at bounding box center [980, 100] width 68 height 22
click at [1006, 140] on div "Date Created" at bounding box center [987, 134] width 93 height 13
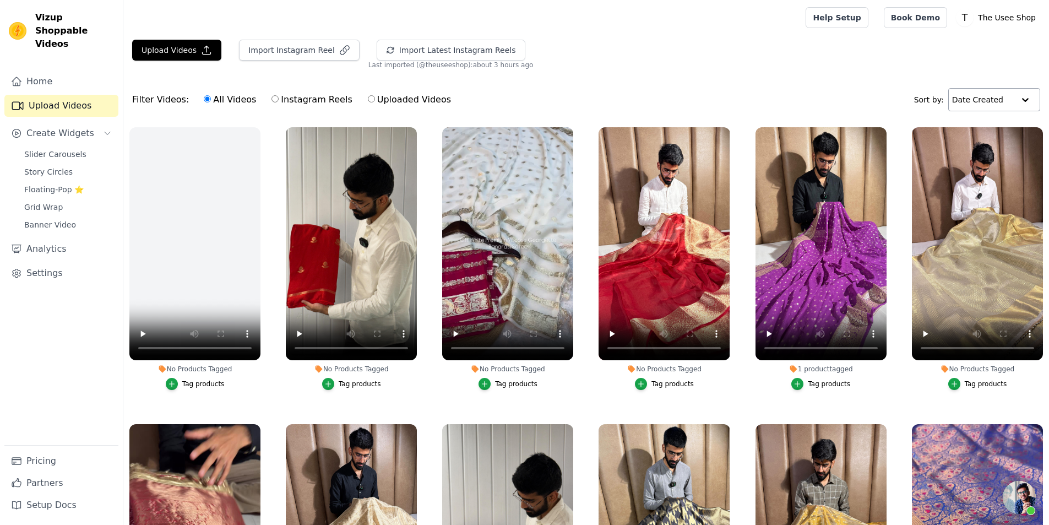
click at [985, 103] on input "text" at bounding box center [983, 100] width 62 height 22
click at [982, 120] on div "Date Uploaded" at bounding box center [990, 121] width 86 height 13
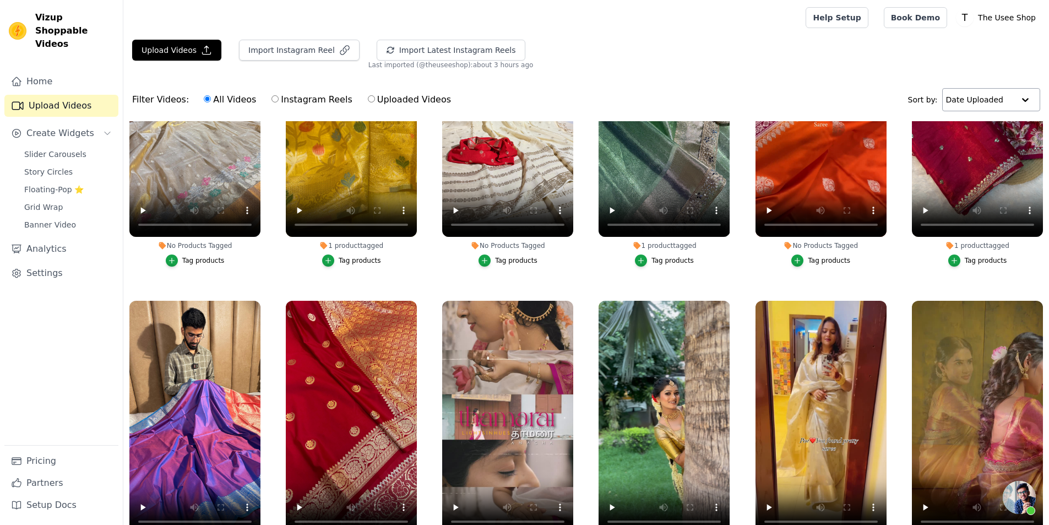
scroll to position [2479, 0]
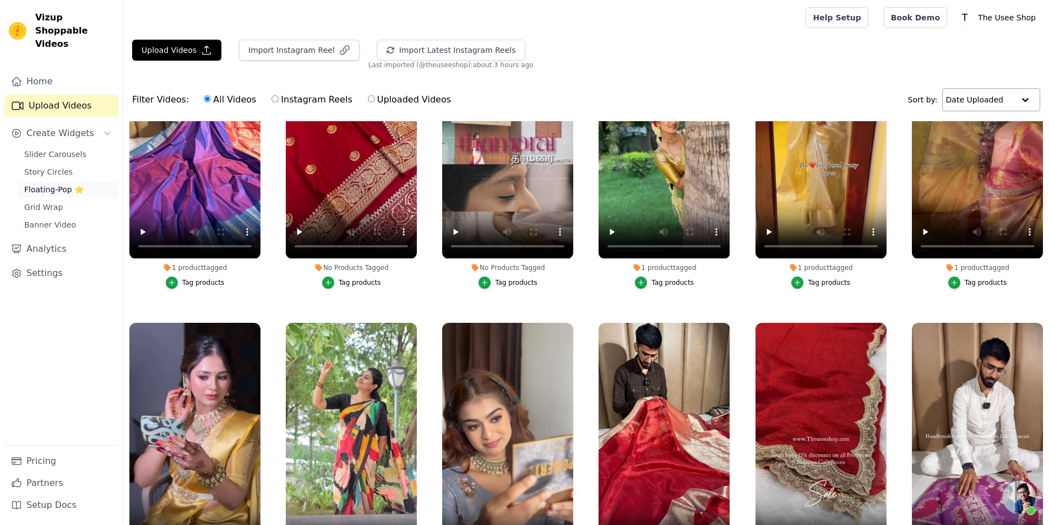
click at [52, 184] on span "Floating-Pop ⭐" at bounding box center [53, 189] width 59 height 11
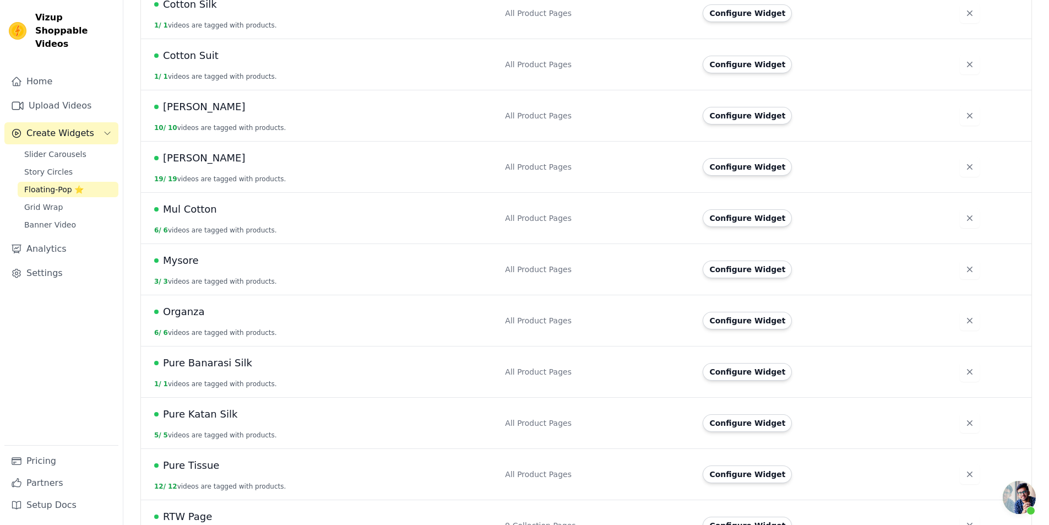
scroll to position [677, 0]
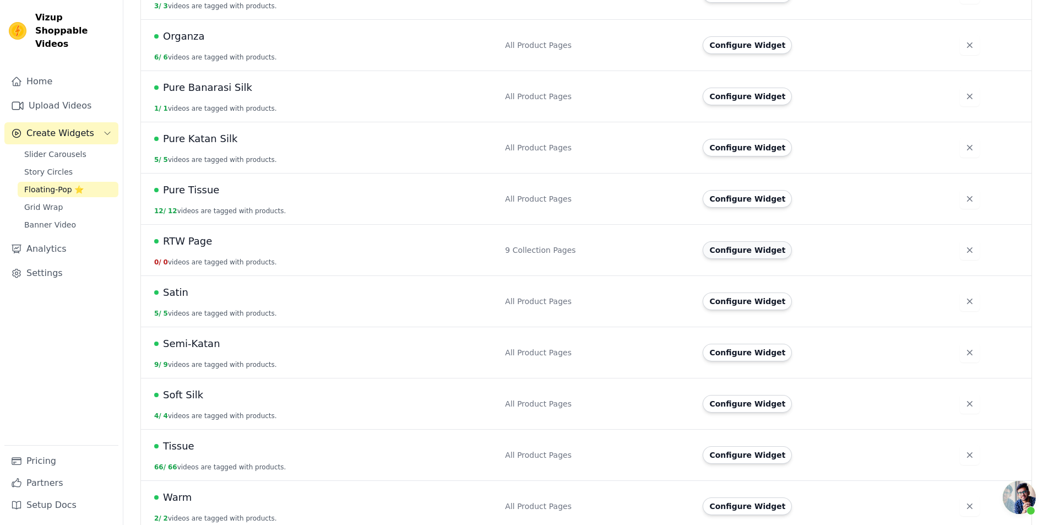
click at [736, 241] on button "Configure Widget" at bounding box center [747, 250] width 89 height 18
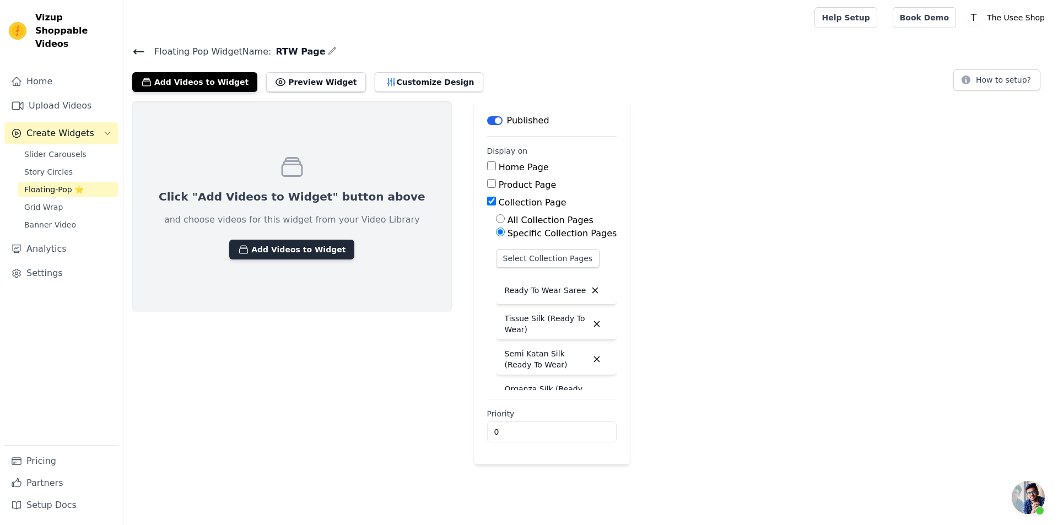
click at [246, 248] on button "Add Videos to Widget" at bounding box center [291, 250] width 125 height 20
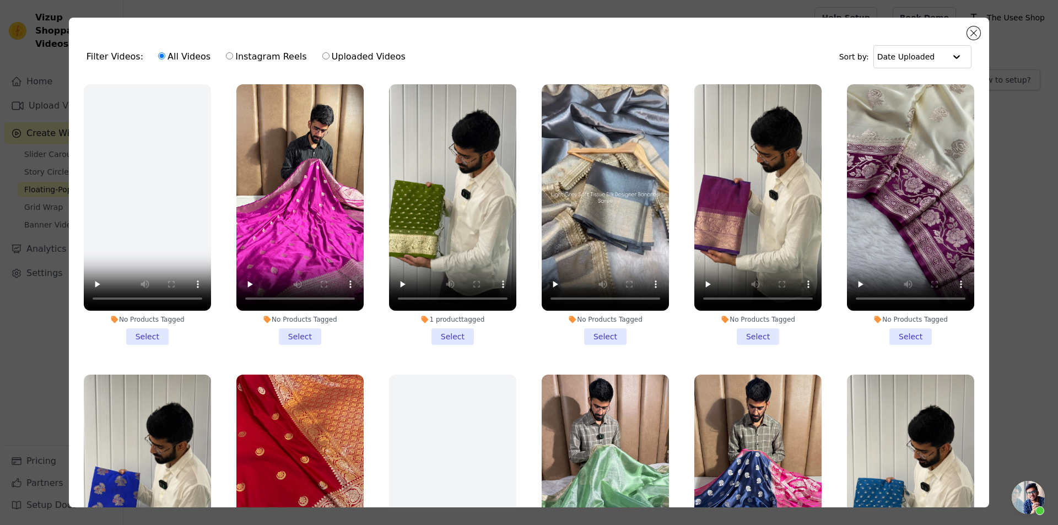
scroll to position [275, 0]
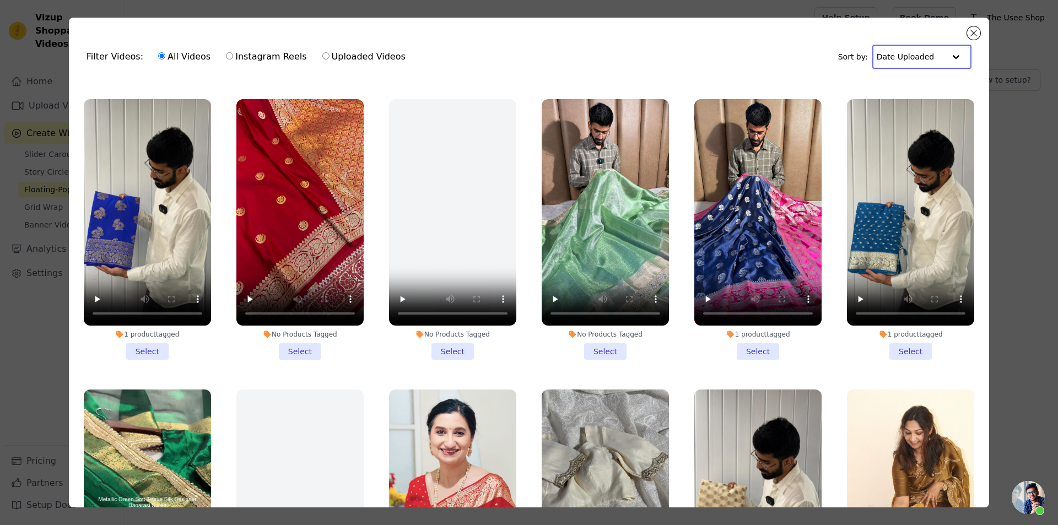
click at [905, 60] on input "text" at bounding box center [910, 57] width 68 height 22
click at [902, 91] on div "Date Created" at bounding box center [918, 91] width 93 height 13
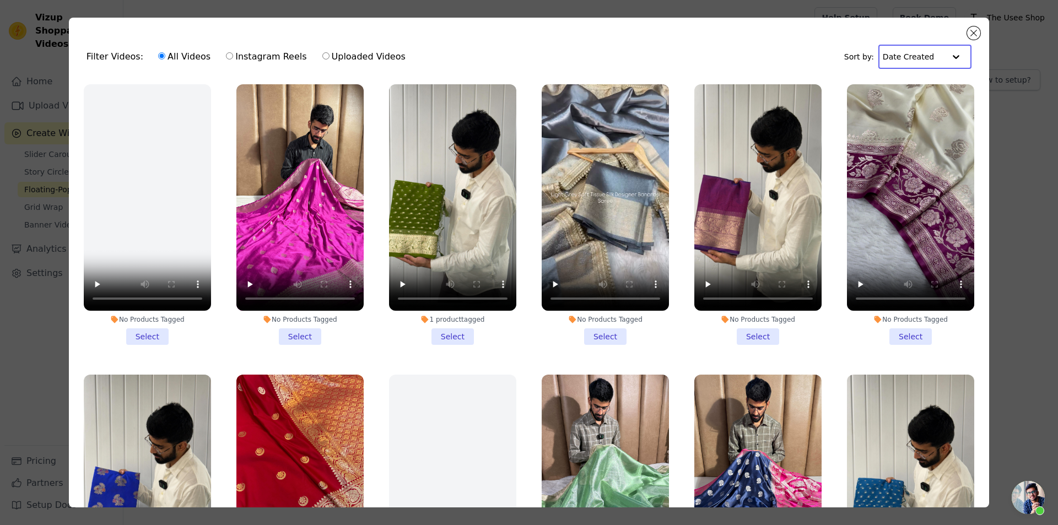
click at [913, 55] on input "text" at bounding box center [913, 57] width 62 height 22
click at [908, 91] on div "Date Created" at bounding box center [921, 91] width 86 height 13
click at [934, 56] on input "text" at bounding box center [913, 57] width 62 height 22
click at [908, 79] on div "Date Uploaded" at bounding box center [921, 78] width 86 height 13
click at [906, 57] on input "text" at bounding box center [910, 57] width 68 height 22
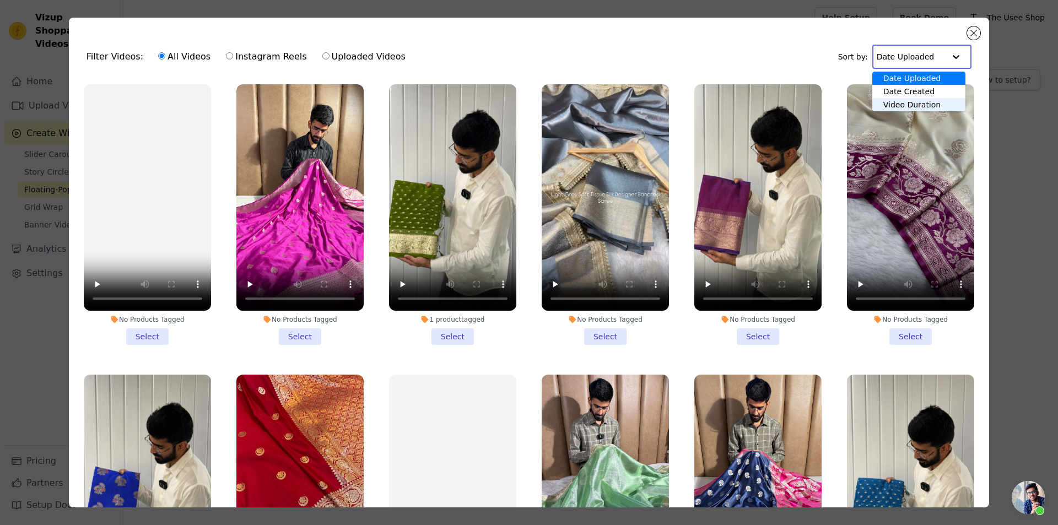
click at [896, 101] on div "Video Duration" at bounding box center [918, 104] width 93 height 13
click at [250, 57] on label "Instagram Reels" at bounding box center [266, 57] width 82 height 14
click at [233, 57] on input "Instagram Reels" at bounding box center [229, 55] width 7 height 7
radio input "true"
click at [327, 57] on label "Uploaded Videos" at bounding box center [364, 57] width 84 height 14
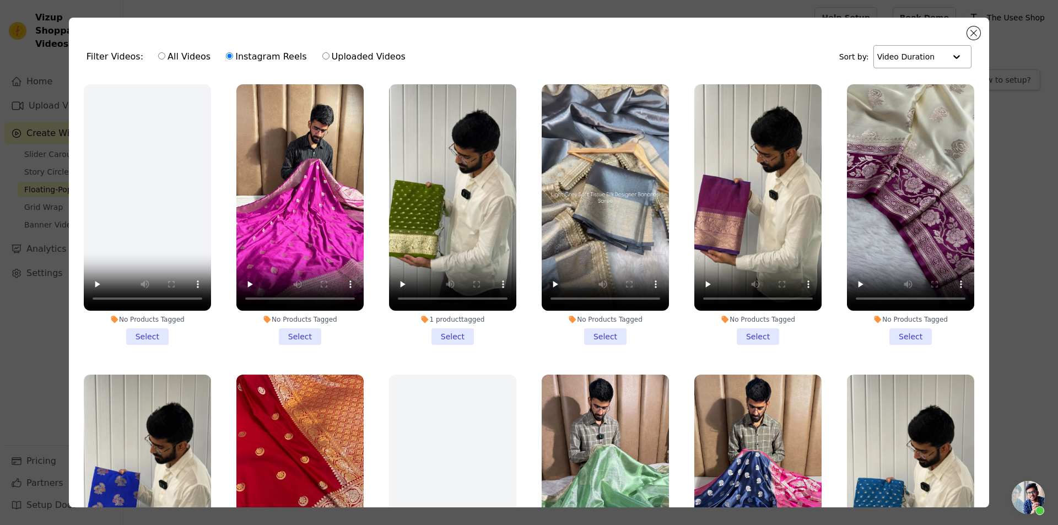
click at [327, 57] on input "Uploaded Videos" at bounding box center [325, 55] width 7 height 7
radio input "true"
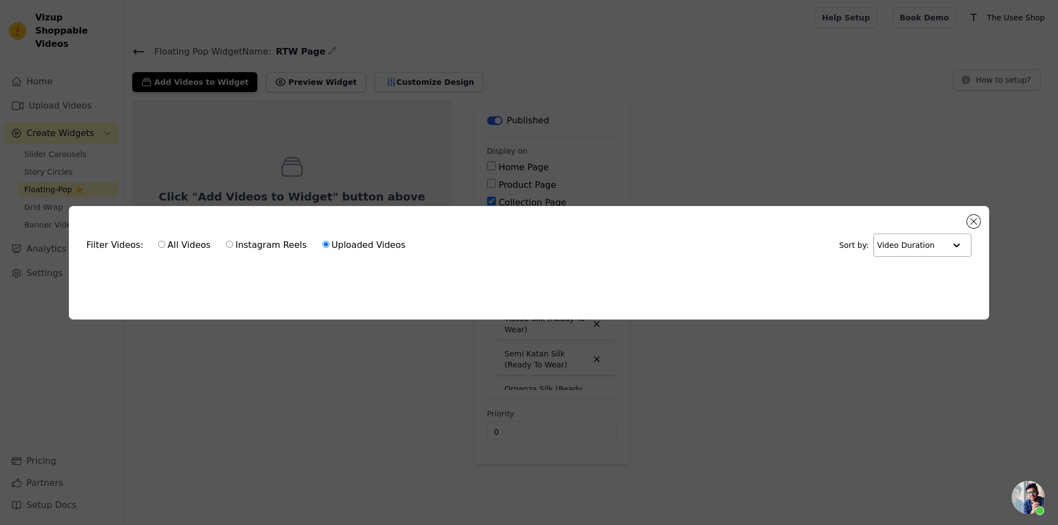
click at [913, 248] on input "text" at bounding box center [911, 245] width 68 height 22
click at [911, 262] on div "Date Uploaded" at bounding box center [919, 266] width 94 height 13
click at [228, 240] on label "Instagram Reels" at bounding box center [266, 245] width 82 height 14
click at [228, 241] on input "Instagram Reels" at bounding box center [229, 244] width 7 height 7
radio input "true"
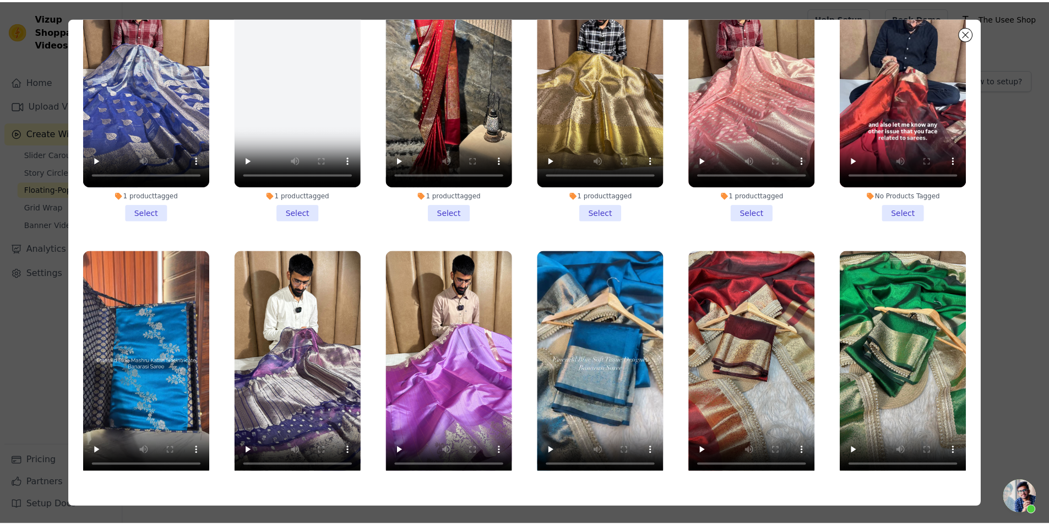
scroll to position [9328, 0]
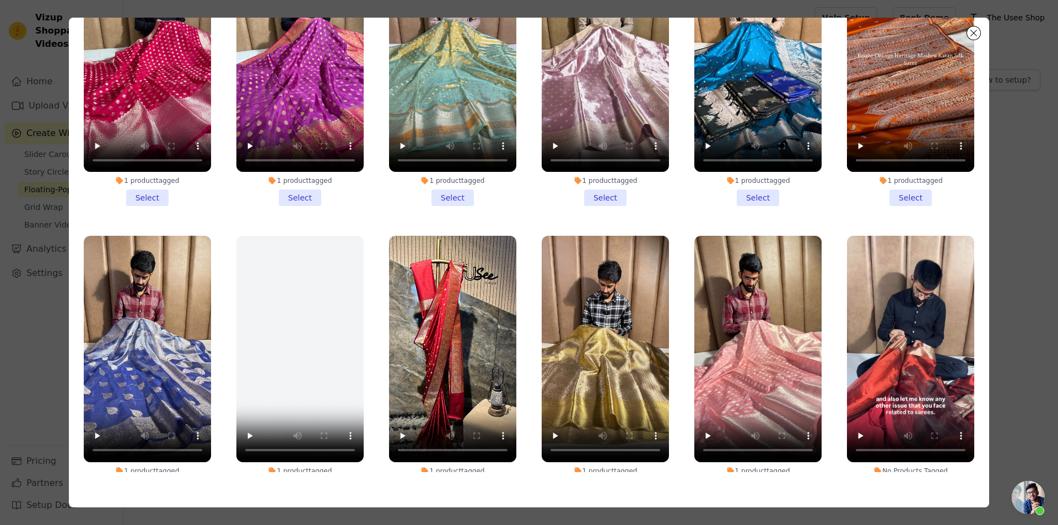
click at [897, 348] on li "No Products Tagged Select" at bounding box center [910, 366] width 127 height 261
click at [0, 0] on input "No Products Tagged Select" at bounding box center [0, 0] width 0 height 0
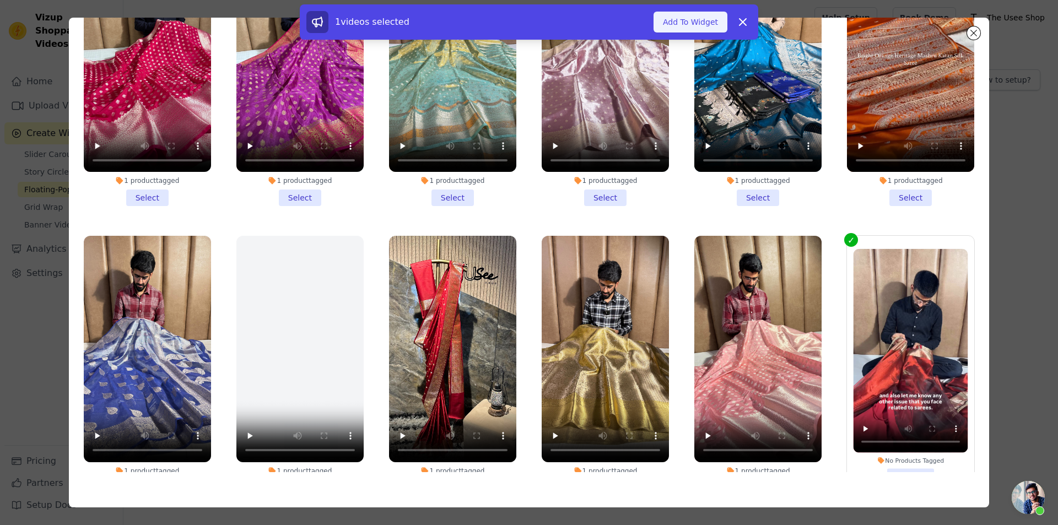
click at [688, 25] on button "Add To Widget" at bounding box center [690, 22] width 74 height 21
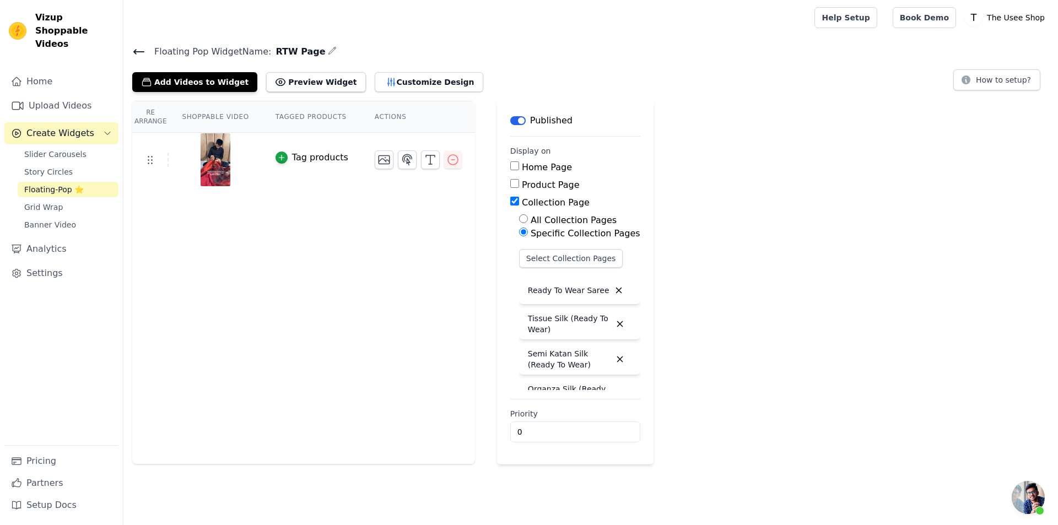
click at [144, 45] on icon at bounding box center [138, 51] width 13 height 13
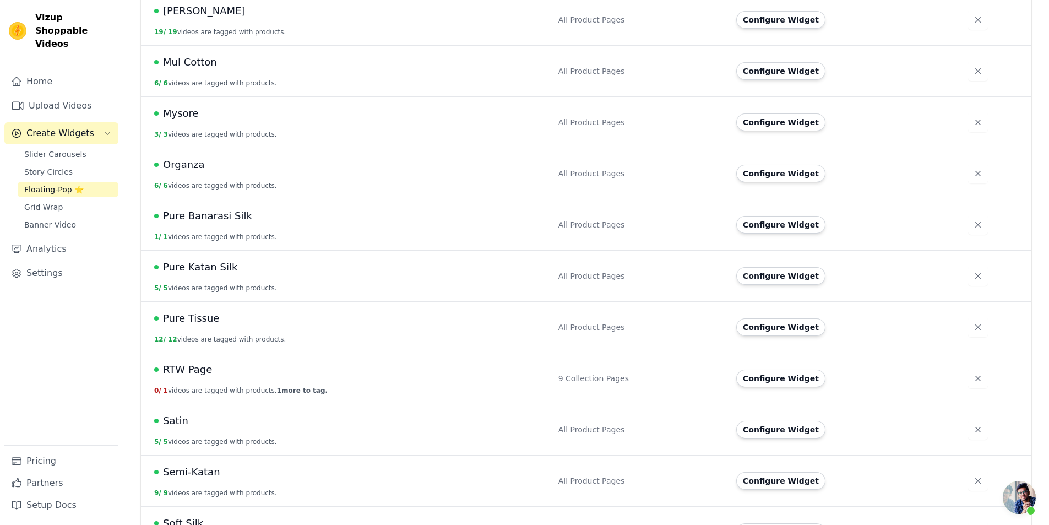
scroll to position [551, 0]
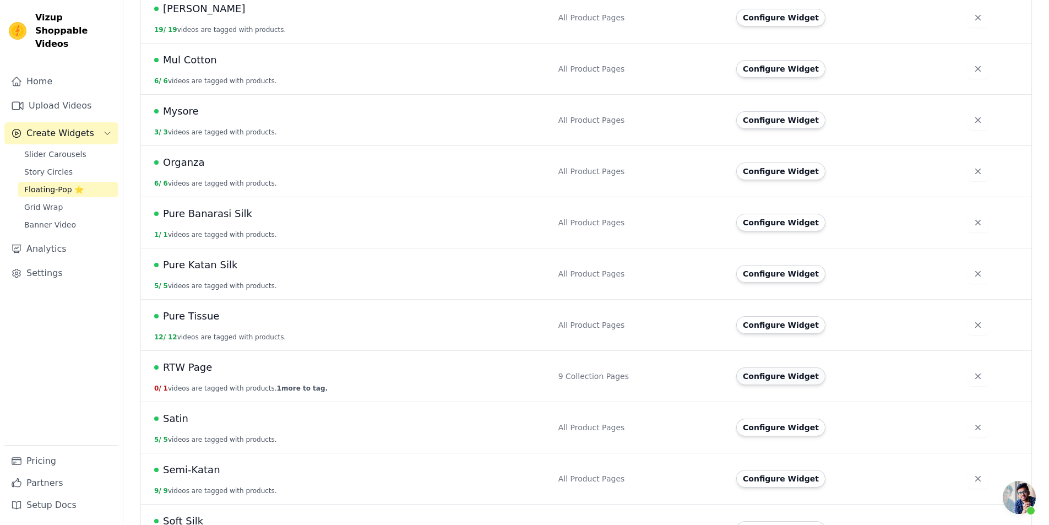
click at [768, 367] on button "Configure Widget" at bounding box center [780, 376] width 89 height 18
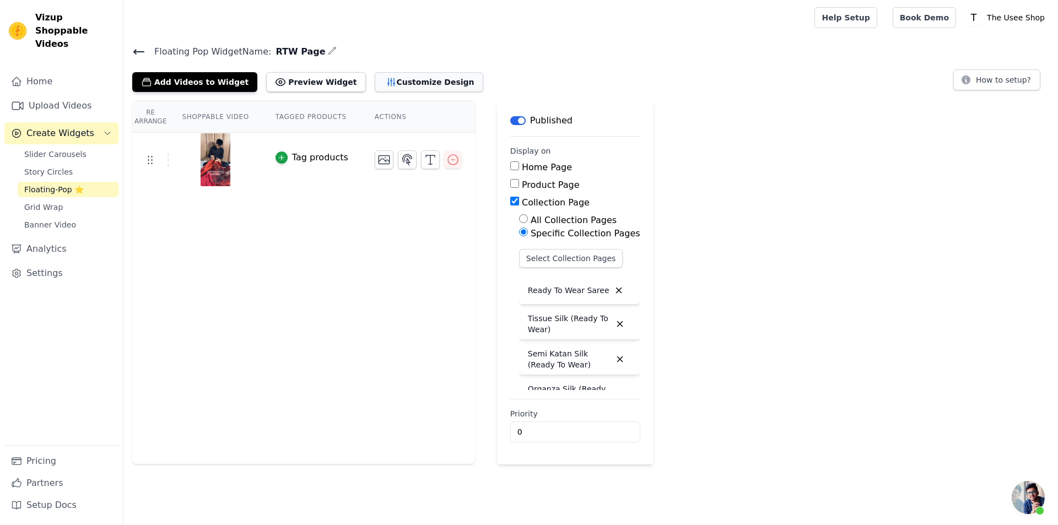
click at [378, 87] on button "Customize Design" at bounding box center [429, 82] width 109 height 20
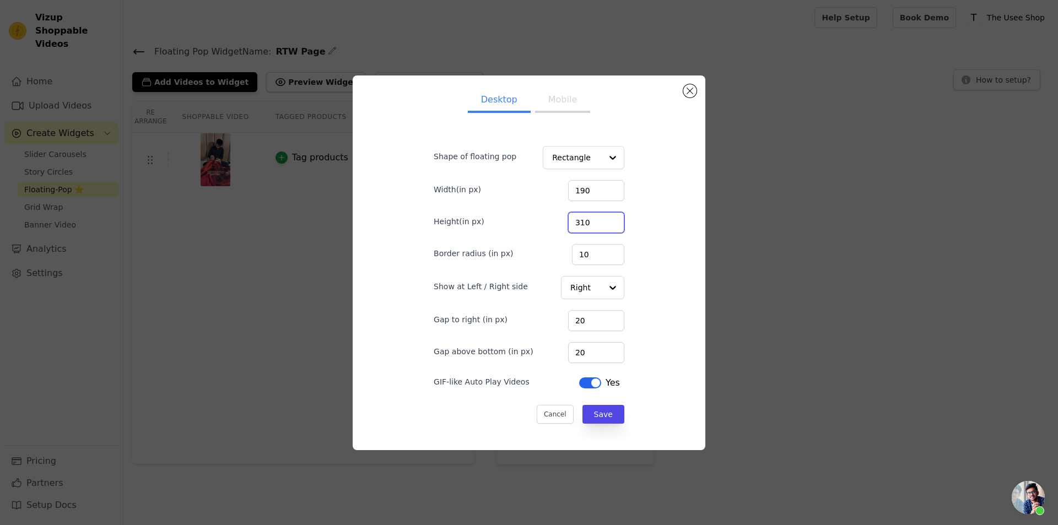
click at [583, 225] on input "310" at bounding box center [596, 222] width 56 height 21
type input "450"
click at [581, 194] on input "190" at bounding box center [596, 190] width 56 height 21
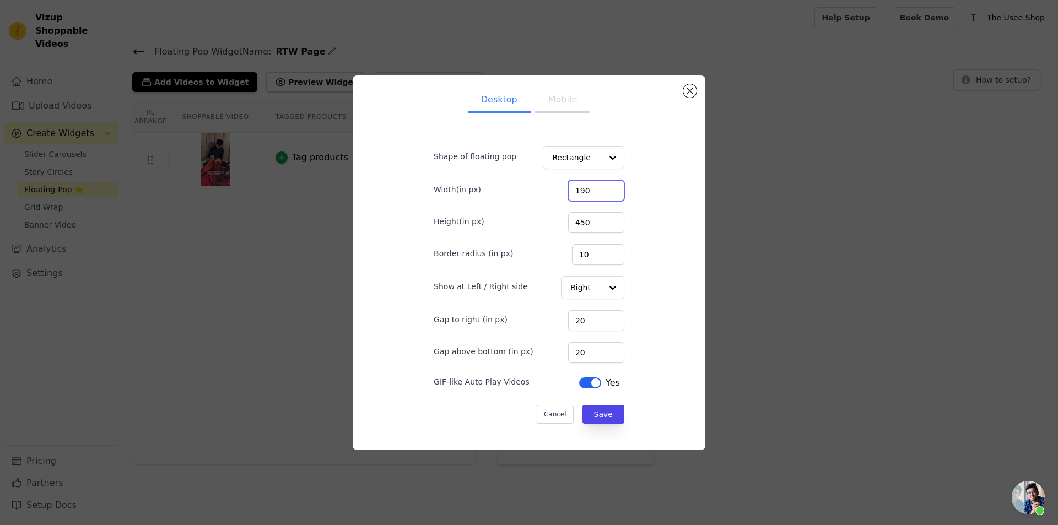
click at [581, 194] on input "190" at bounding box center [596, 190] width 56 height 21
type input "280"
click at [583, 221] on input "450" at bounding box center [596, 222] width 56 height 21
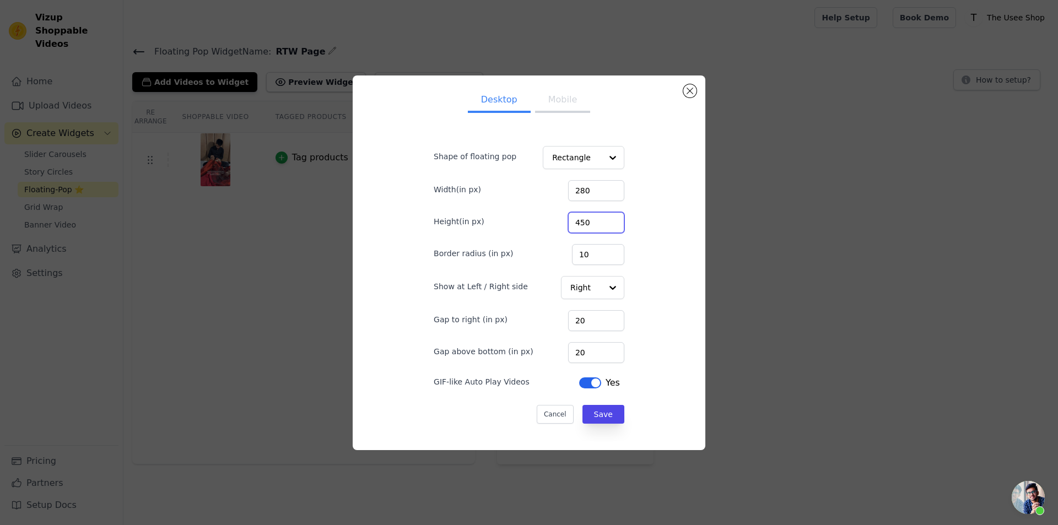
click at [583, 221] on input "450" at bounding box center [596, 222] width 56 height 21
type input "430"
click at [584, 186] on input "280" at bounding box center [596, 190] width 56 height 21
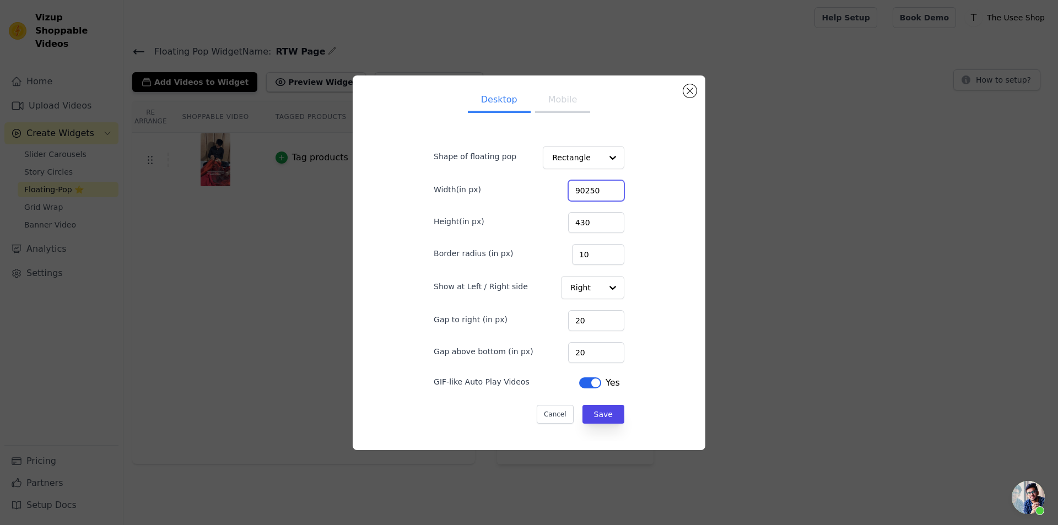
click at [581, 191] on input "90250" at bounding box center [596, 190] width 56 height 21
type input "250"
click at [652, 264] on div "Desktop Mobile Shape of floating pop Rectangle Width(in px) 250 Height(in px) 4…" at bounding box center [528, 262] width 335 height 357
click at [603, 413] on button "Save" at bounding box center [603, 414] width 42 height 19
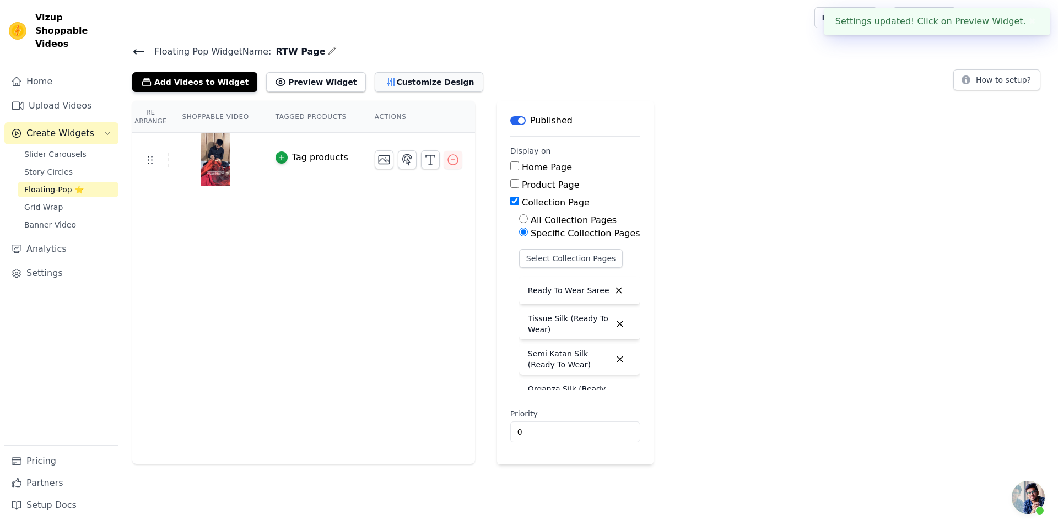
click at [399, 74] on button "Customize Design" at bounding box center [429, 82] width 109 height 20
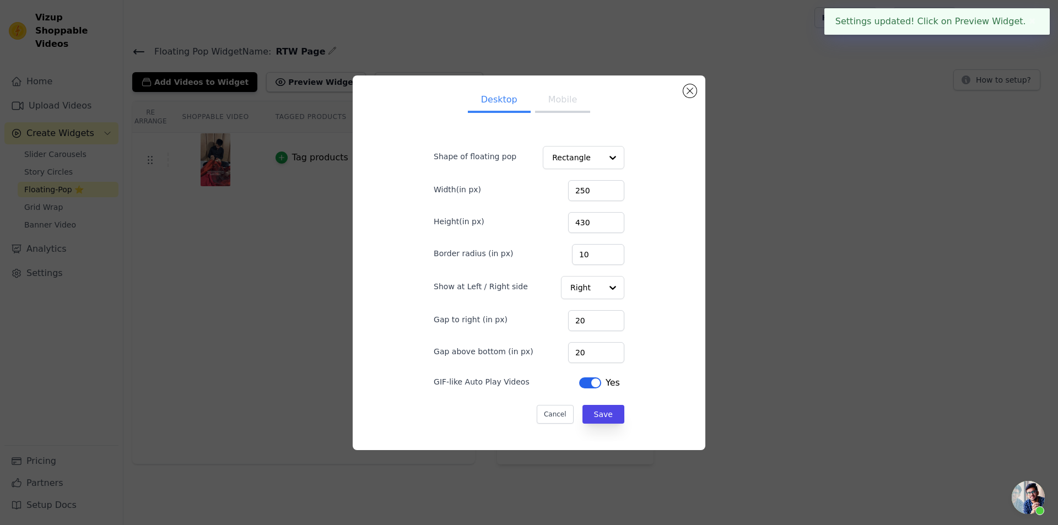
click at [570, 94] on button "Mobile" at bounding box center [562, 101] width 55 height 24
click at [599, 410] on button "Save" at bounding box center [603, 414] width 42 height 19
